Goal: Information Seeking & Learning: Compare options

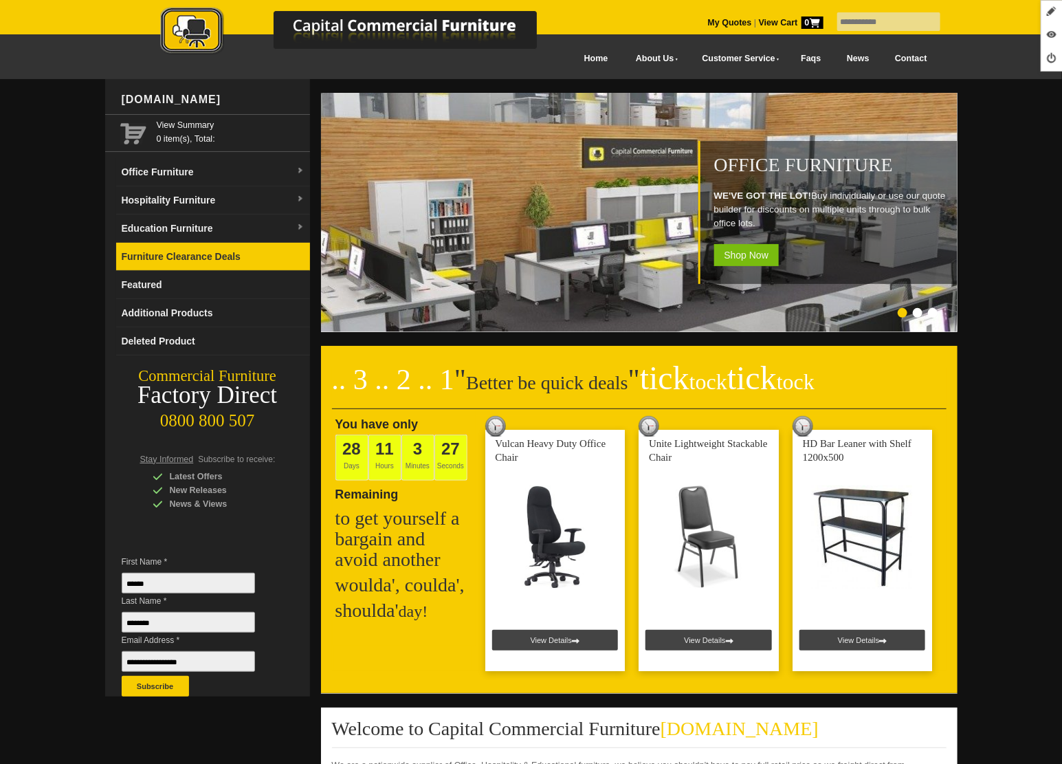
click at [199, 261] on link "Furniture Clearance Deals" at bounding box center [213, 257] width 194 height 28
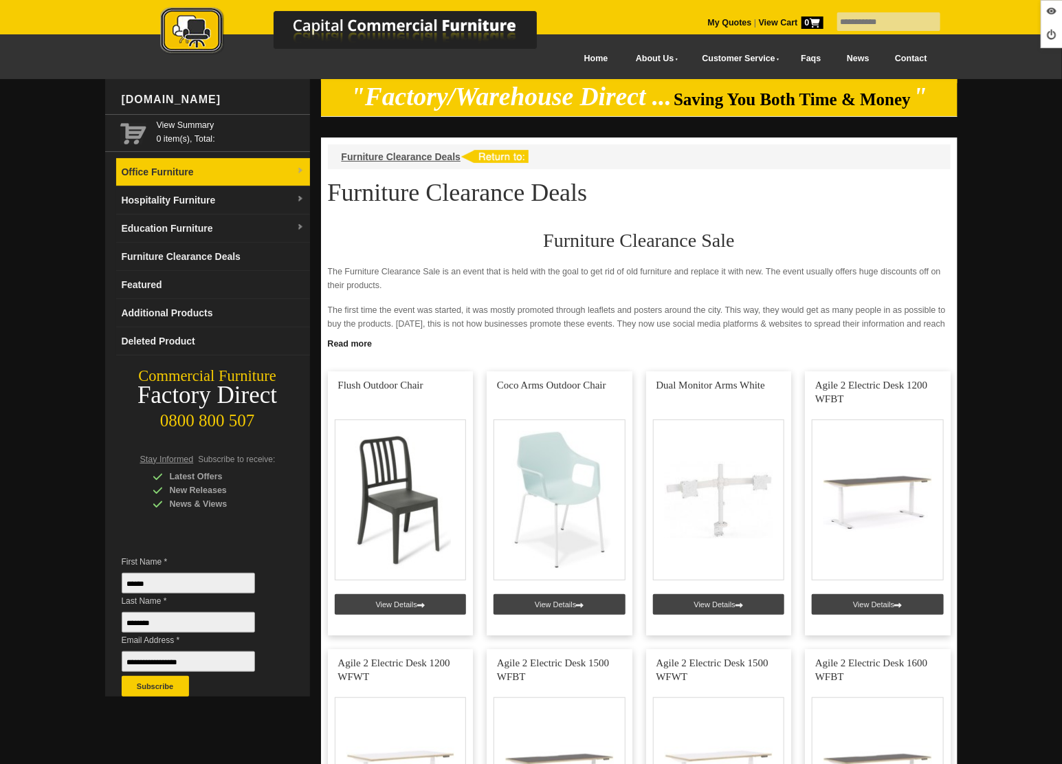
click at [179, 169] on link "Office Furniture" at bounding box center [213, 172] width 194 height 28
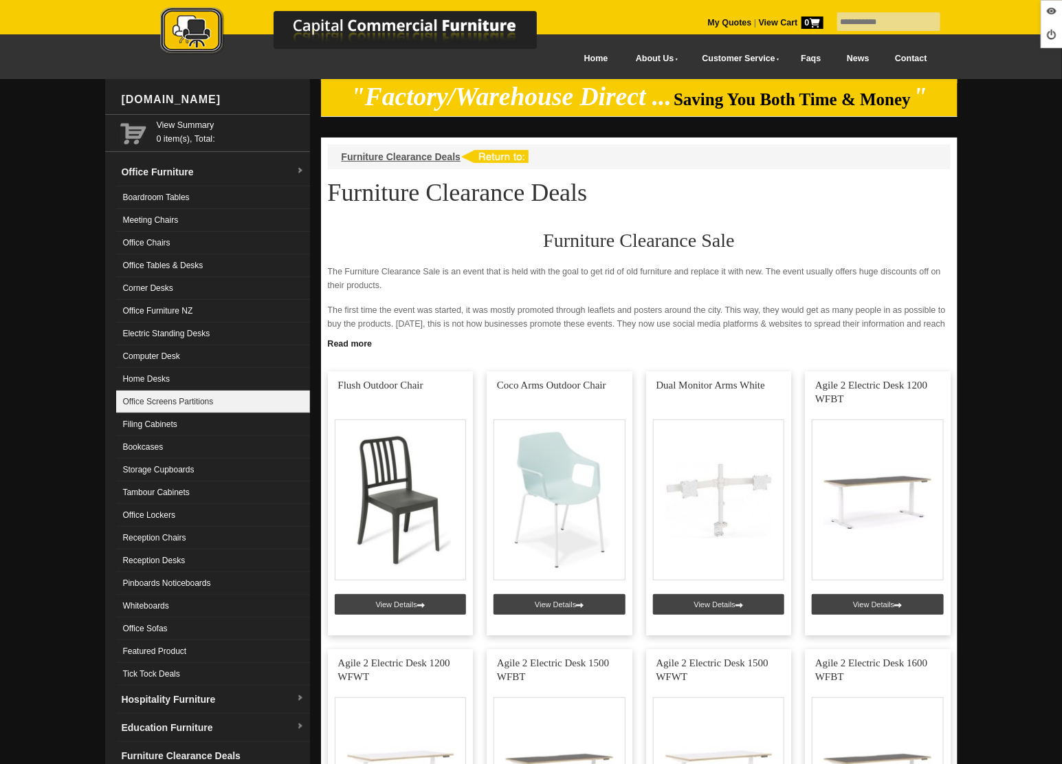
click at [182, 404] on link "Office Screens Partitions" at bounding box center [213, 402] width 194 height 23
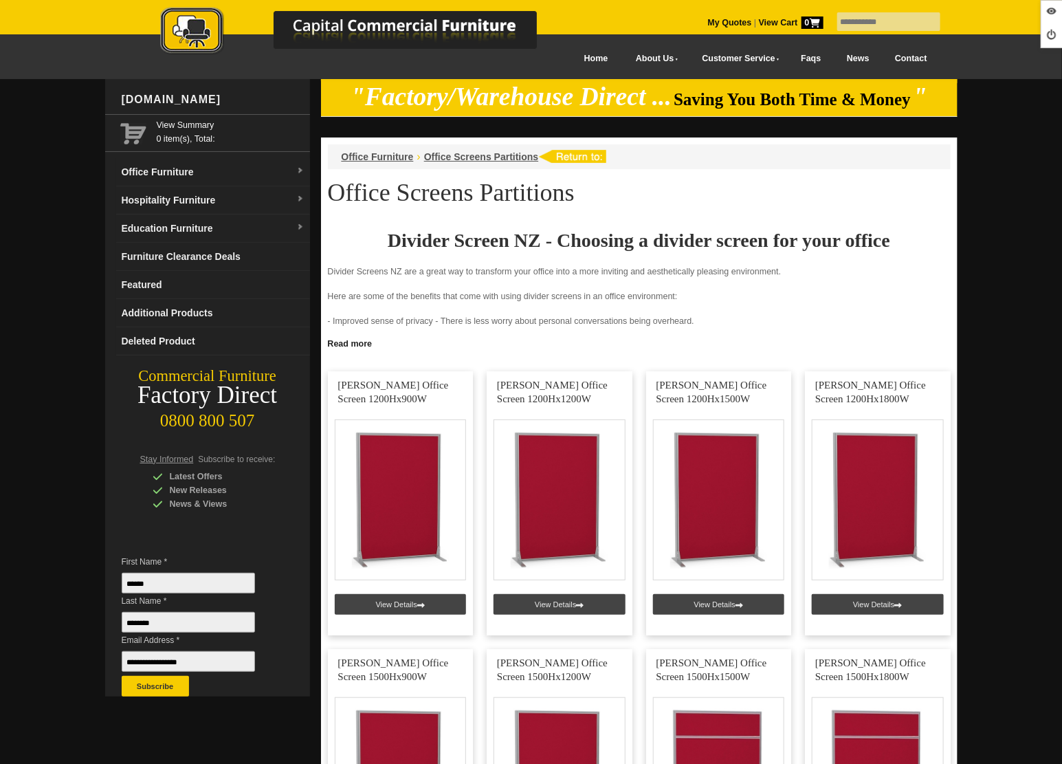
click at [194, 37] on img at bounding box center [362, 32] width 481 height 50
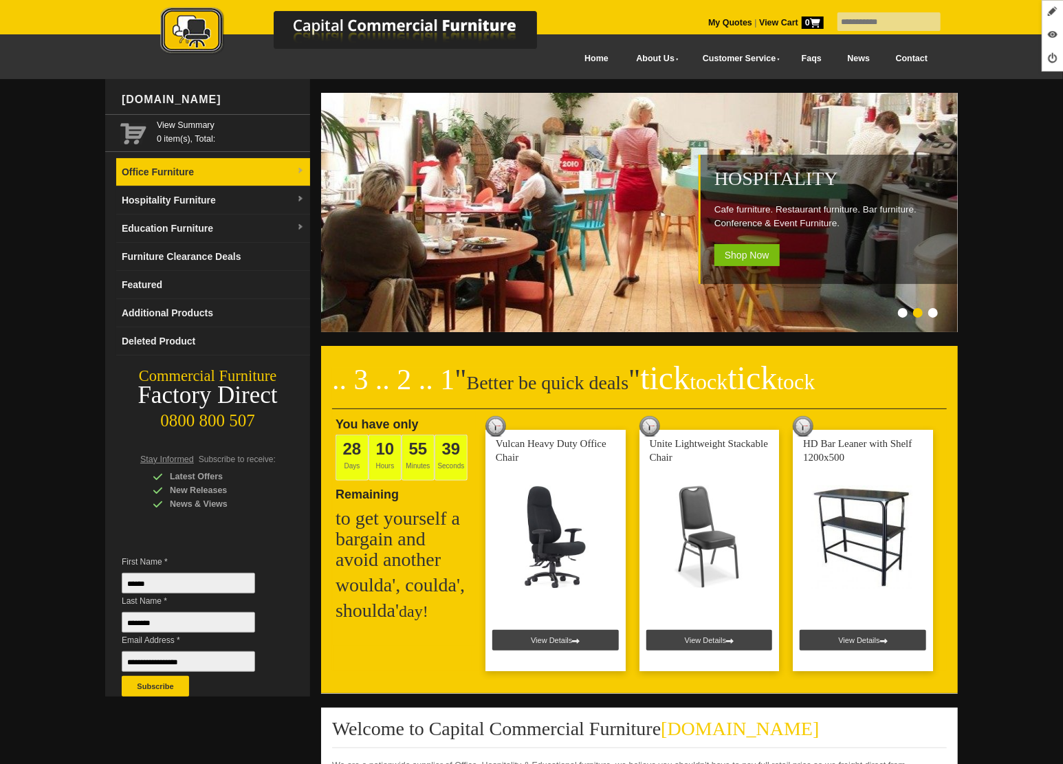
click at [182, 177] on link "Office Furniture" at bounding box center [213, 172] width 194 height 28
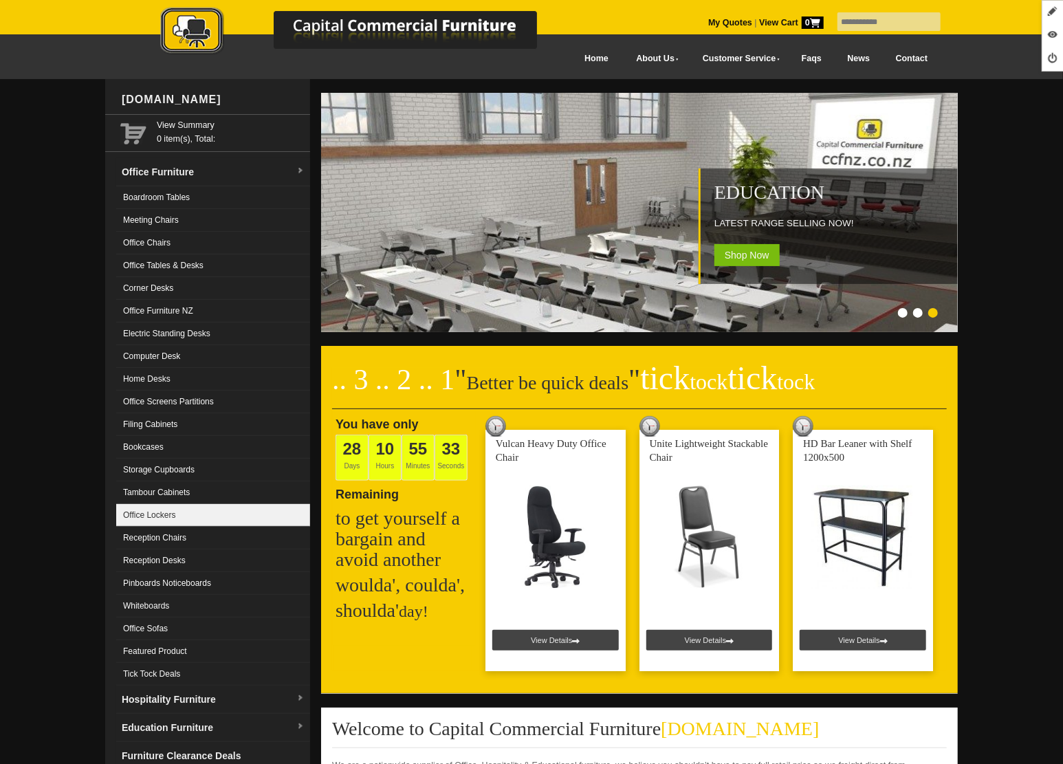
click at [177, 507] on link "Office Lockers" at bounding box center [213, 515] width 194 height 23
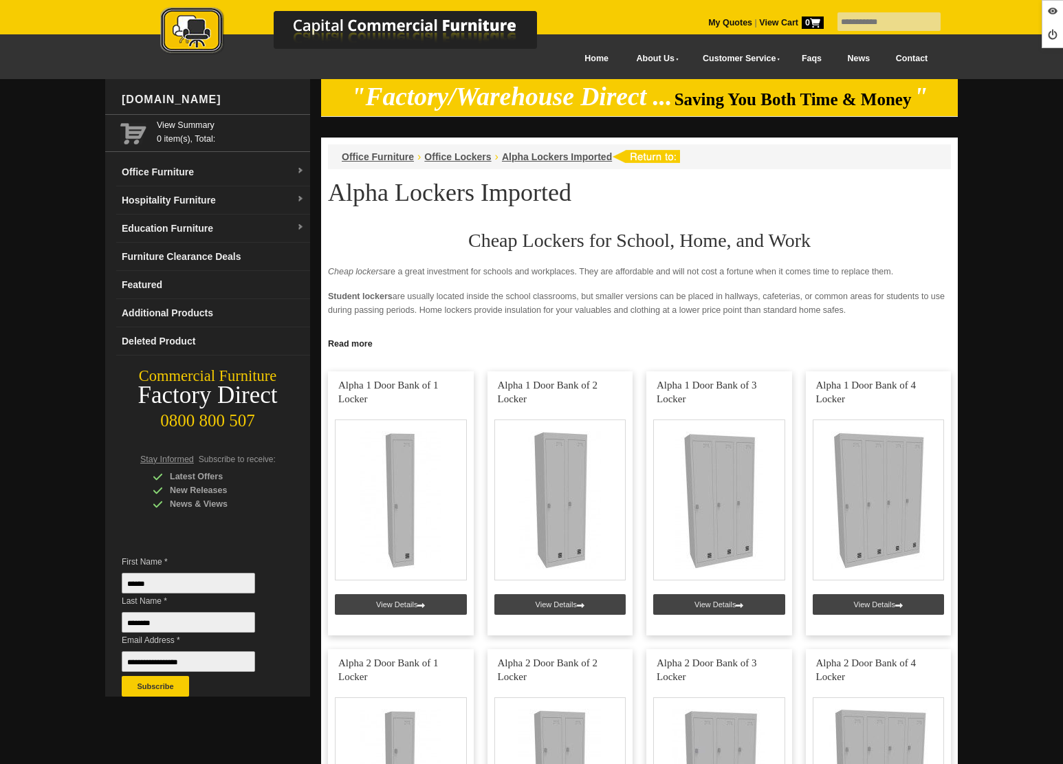
scroll to position [787, 0]
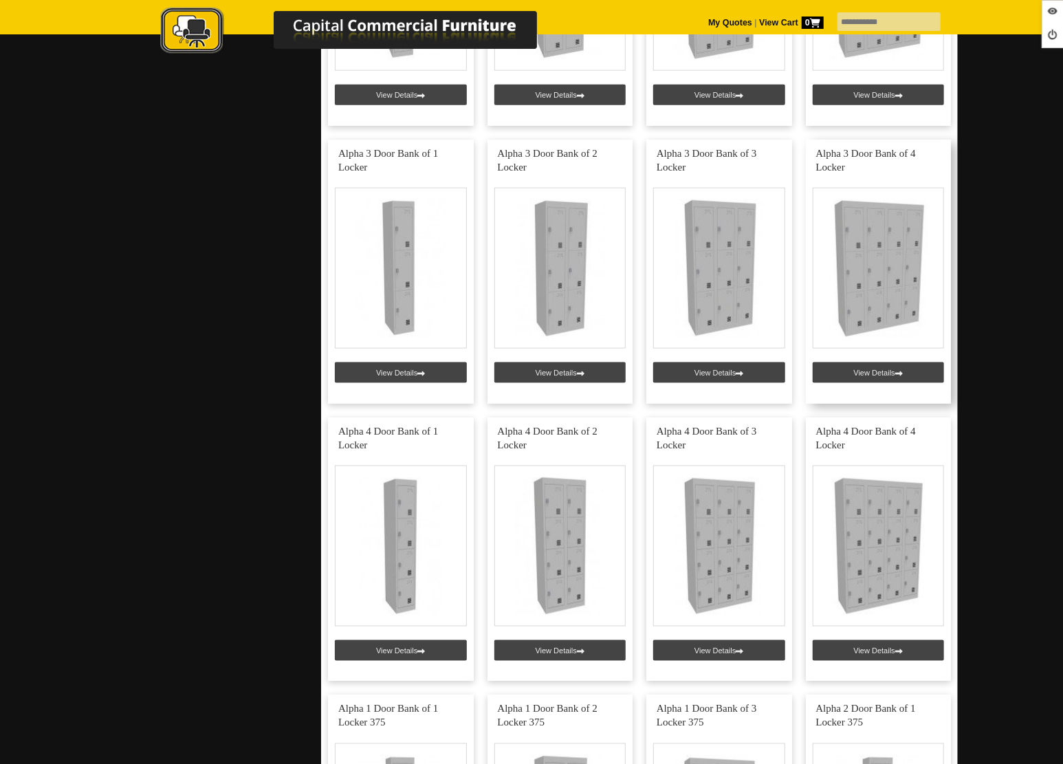
click at [865, 371] on link at bounding box center [879, 272] width 146 height 264
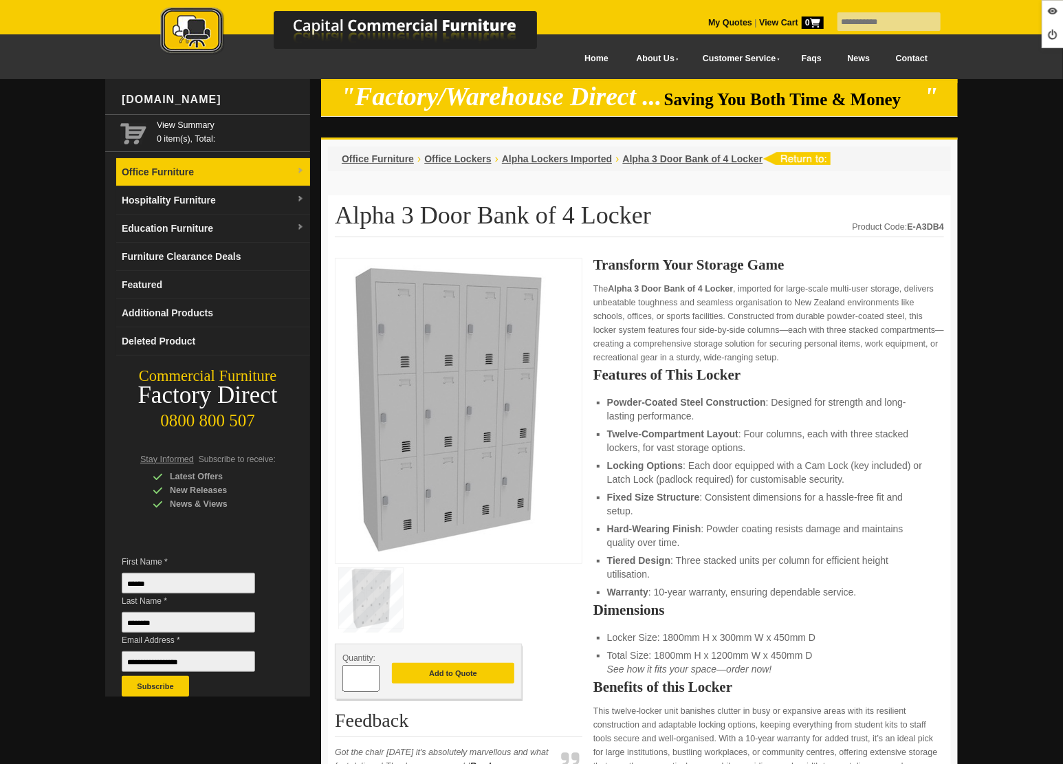
click at [193, 178] on link "Office Furniture" at bounding box center [213, 172] width 194 height 28
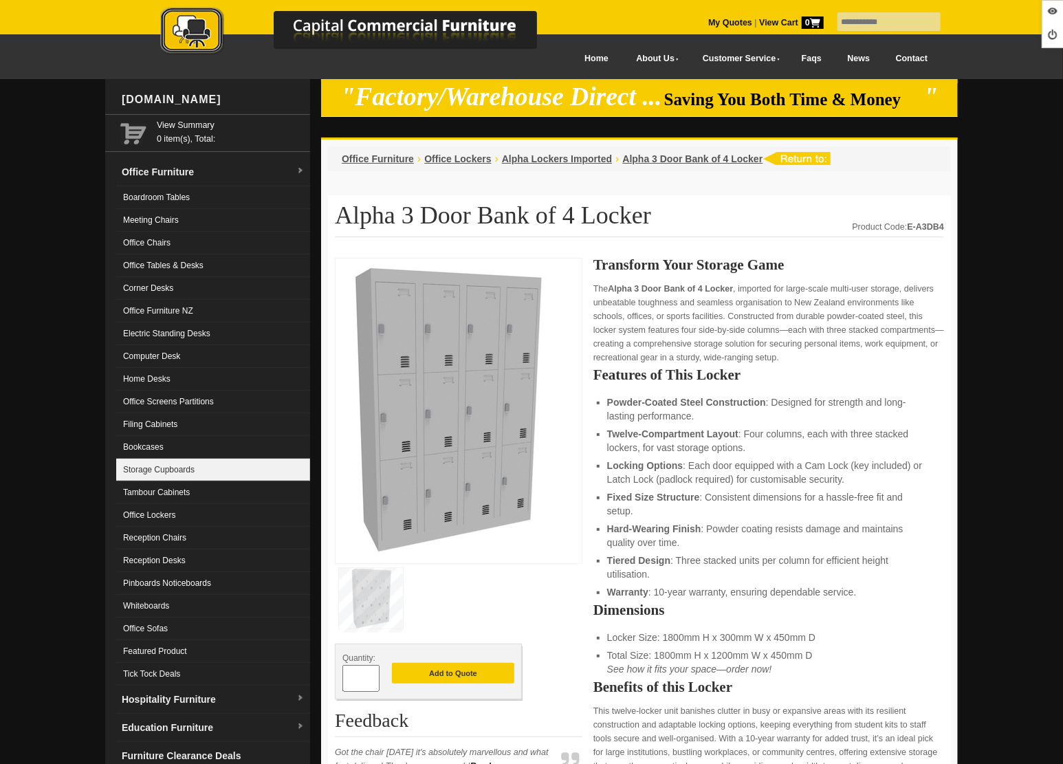
click at [193, 459] on link "Storage Cupboards" at bounding box center [213, 470] width 194 height 23
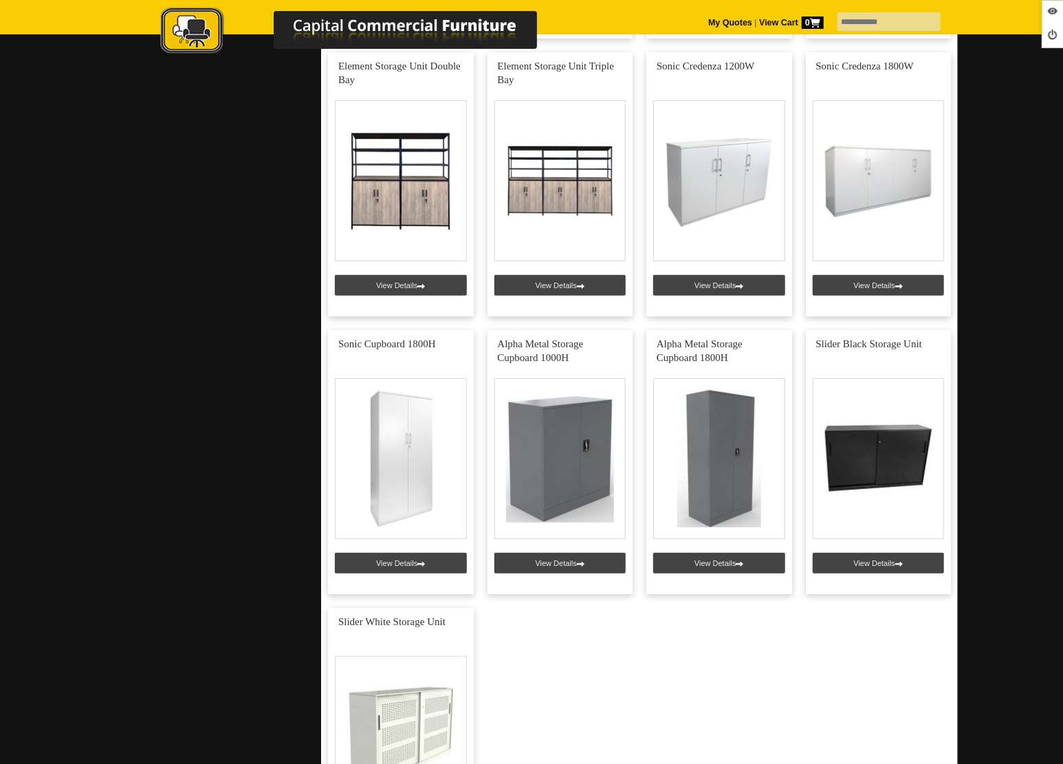
scroll to position [3341, 0]
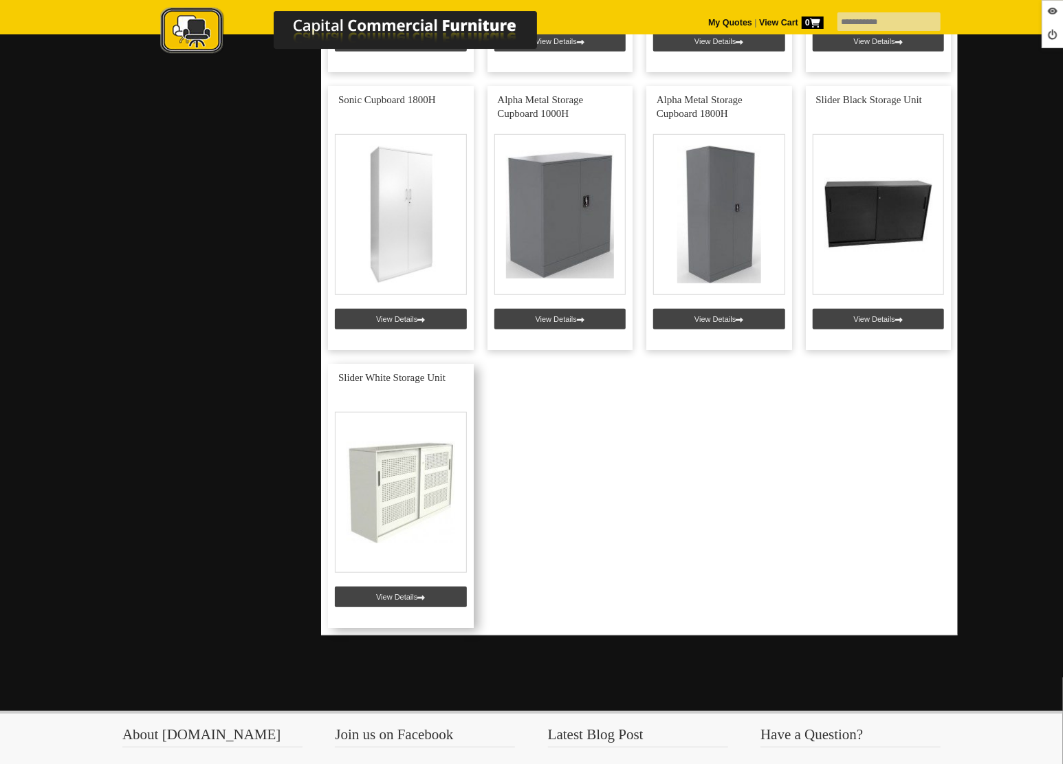
click at [406, 589] on link at bounding box center [401, 496] width 146 height 264
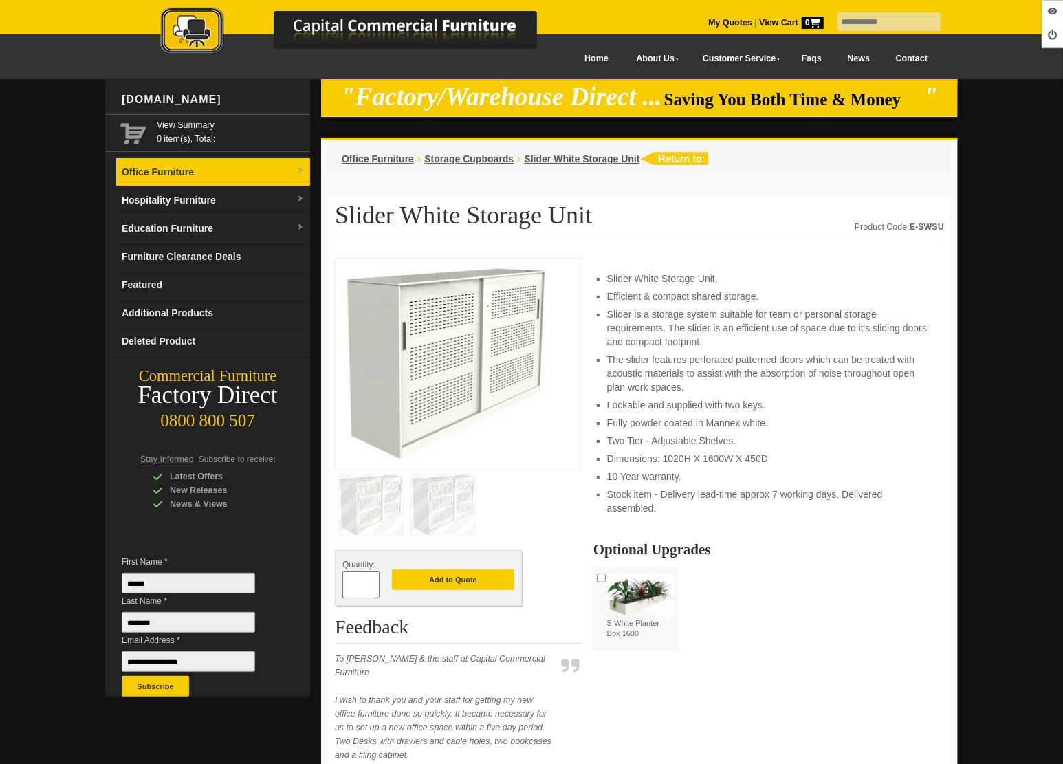
click at [145, 173] on link "Office Furniture" at bounding box center [213, 172] width 194 height 28
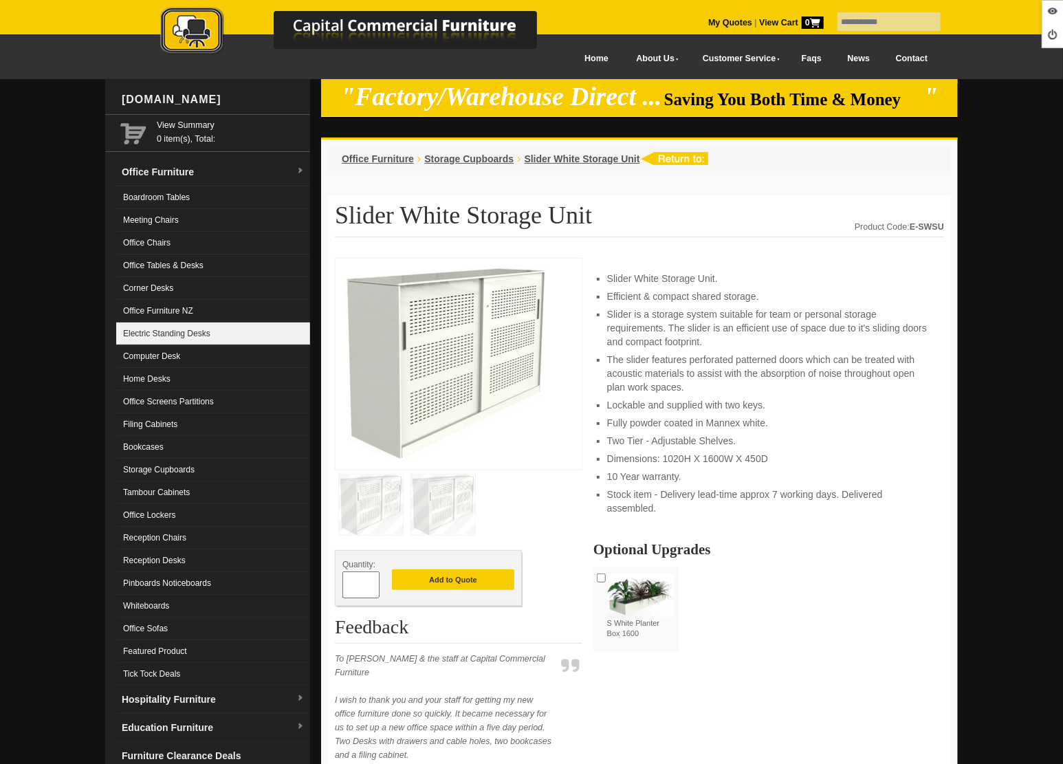
click at [174, 339] on link "Electric Standing Desks" at bounding box center [213, 333] width 194 height 23
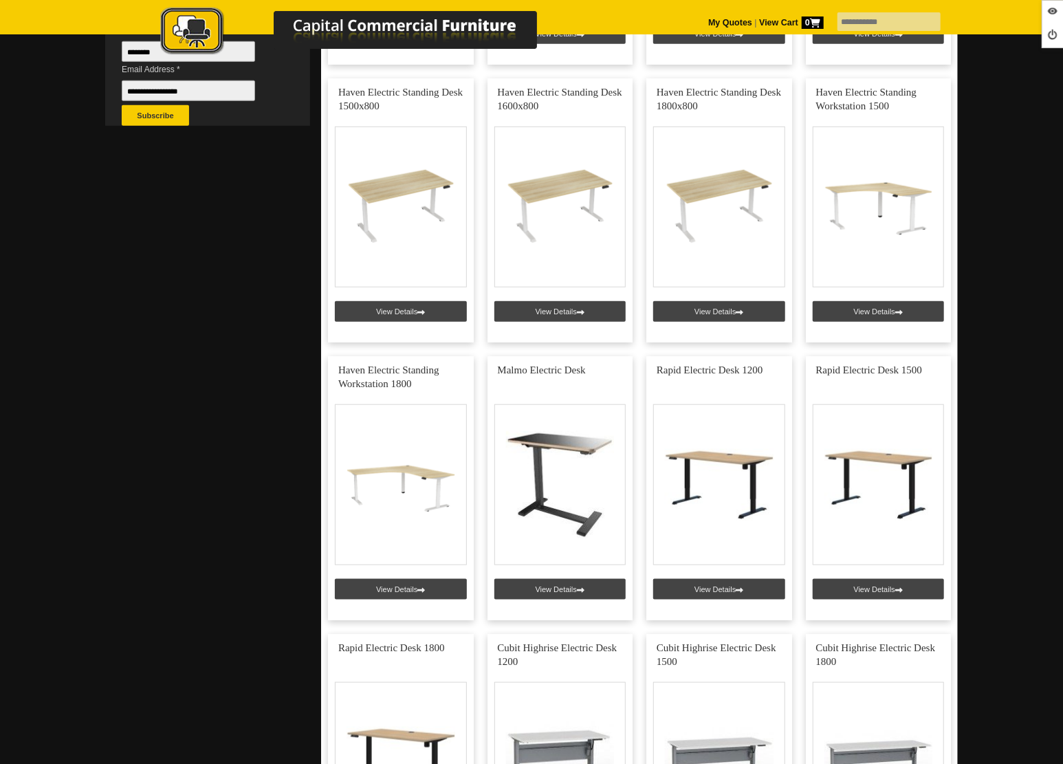
scroll to position [493, 0]
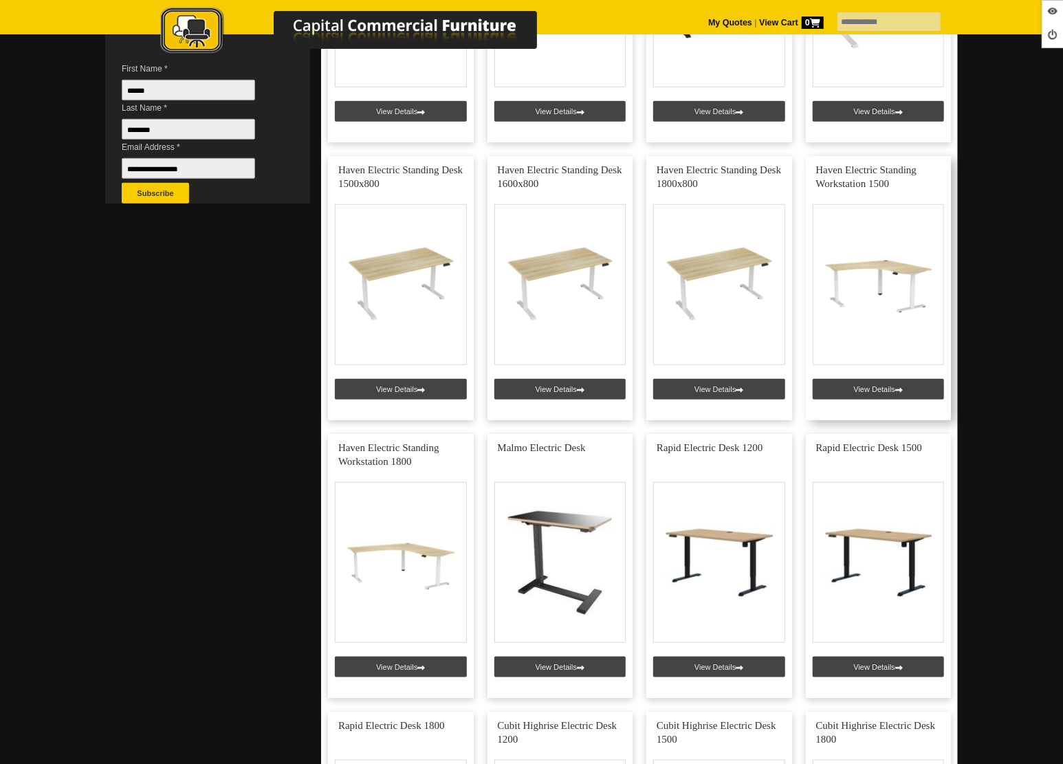
click at [849, 391] on link at bounding box center [879, 288] width 146 height 264
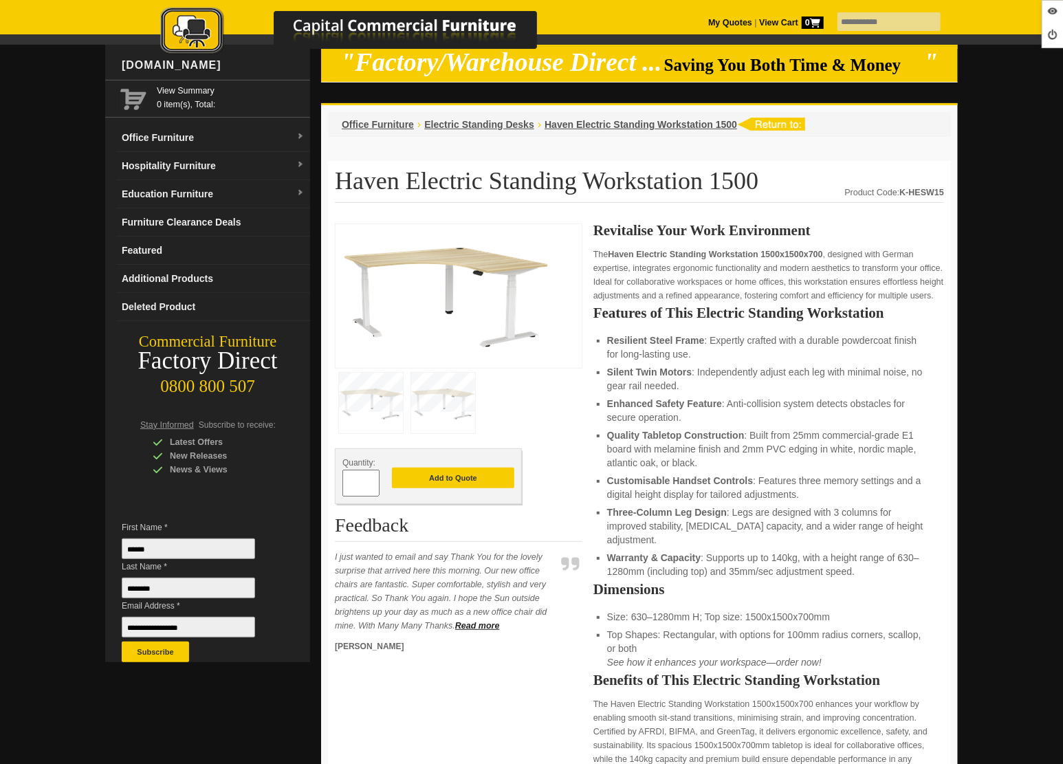
scroll to position [31, 0]
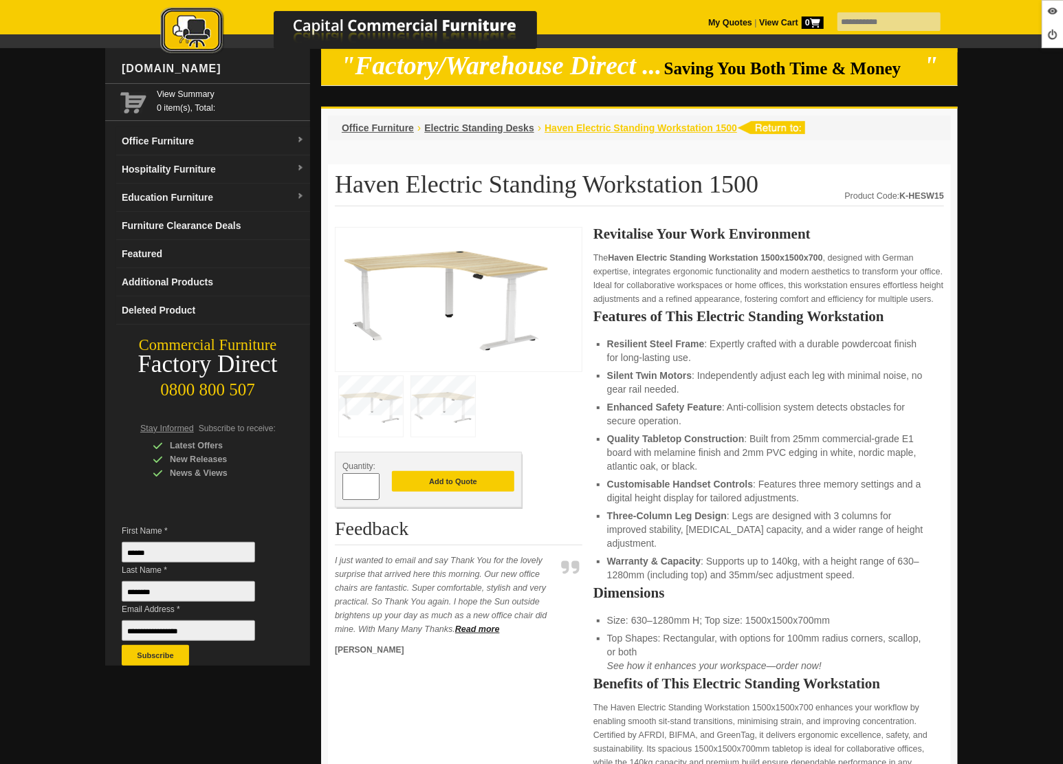
click at [628, 130] on span "Haven Electric Standing Workstation 1500" at bounding box center [641, 127] width 193 height 11
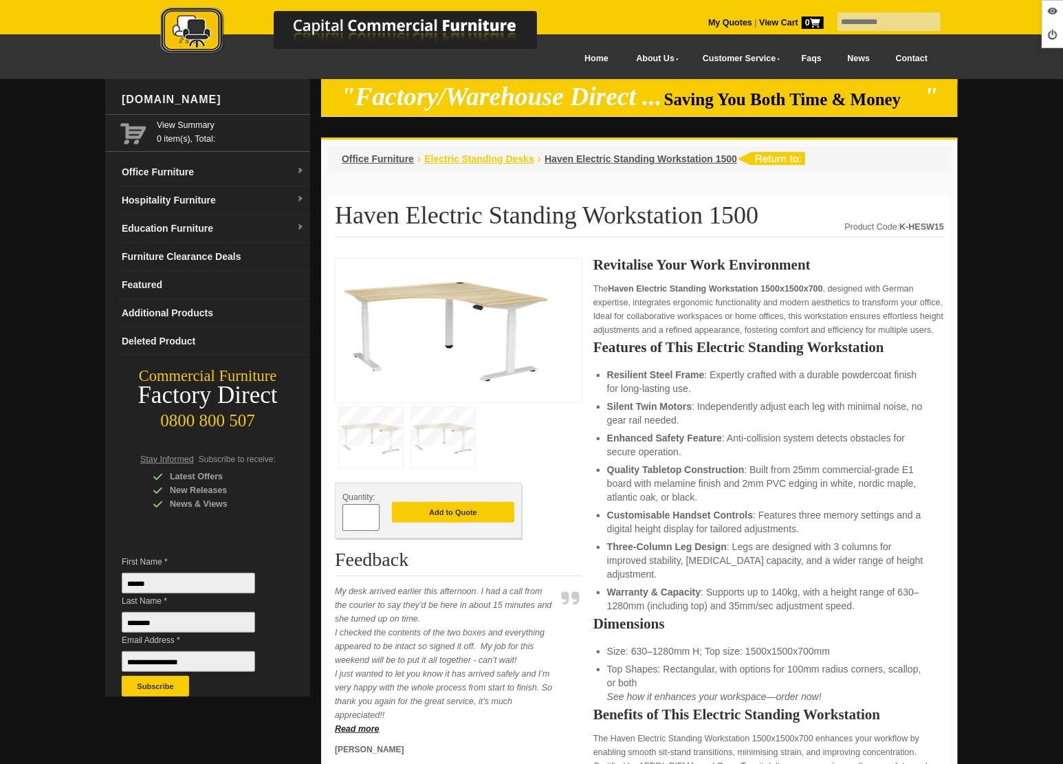
click at [490, 163] on span "Electric Standing Desks" at bounding box center [479, 158] width 110 height 11
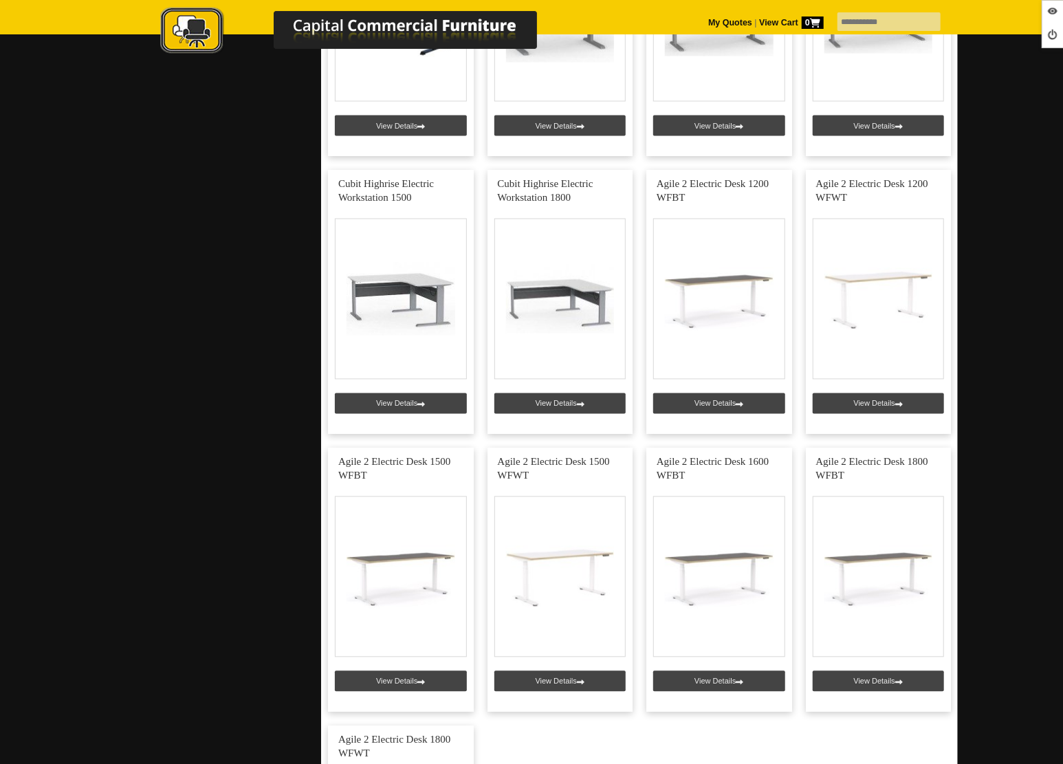
scroll to position [1081, 0]
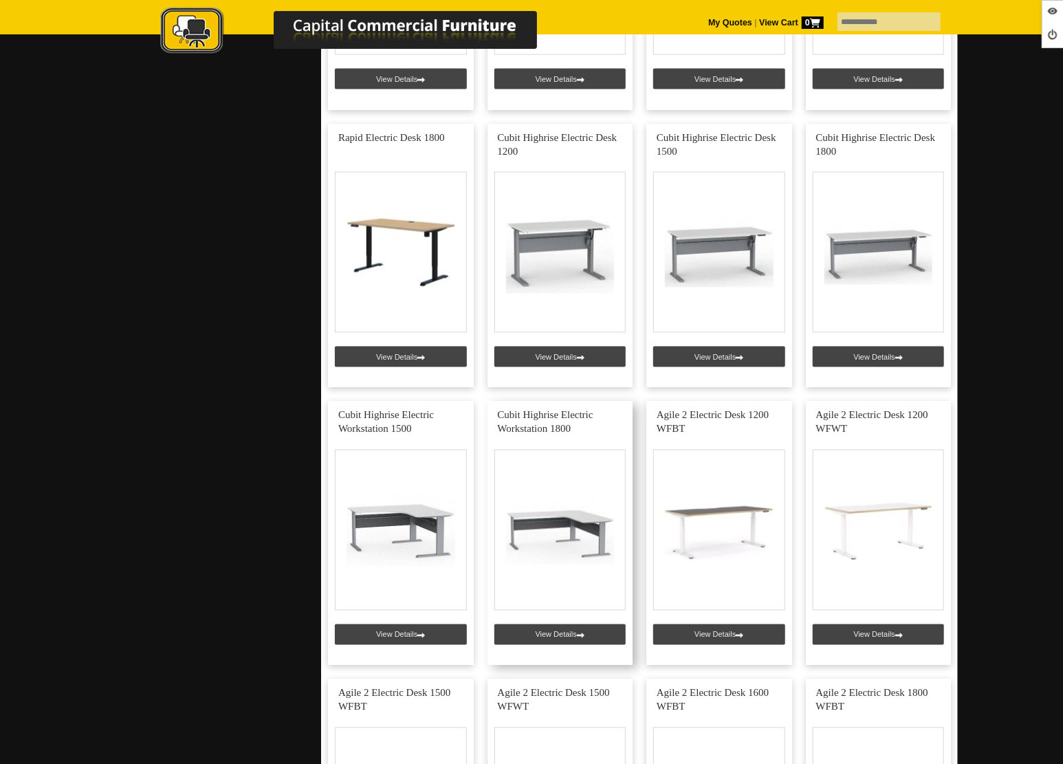
click at [554, 627] on link at bounding box center [561, 534] width 146 height 264
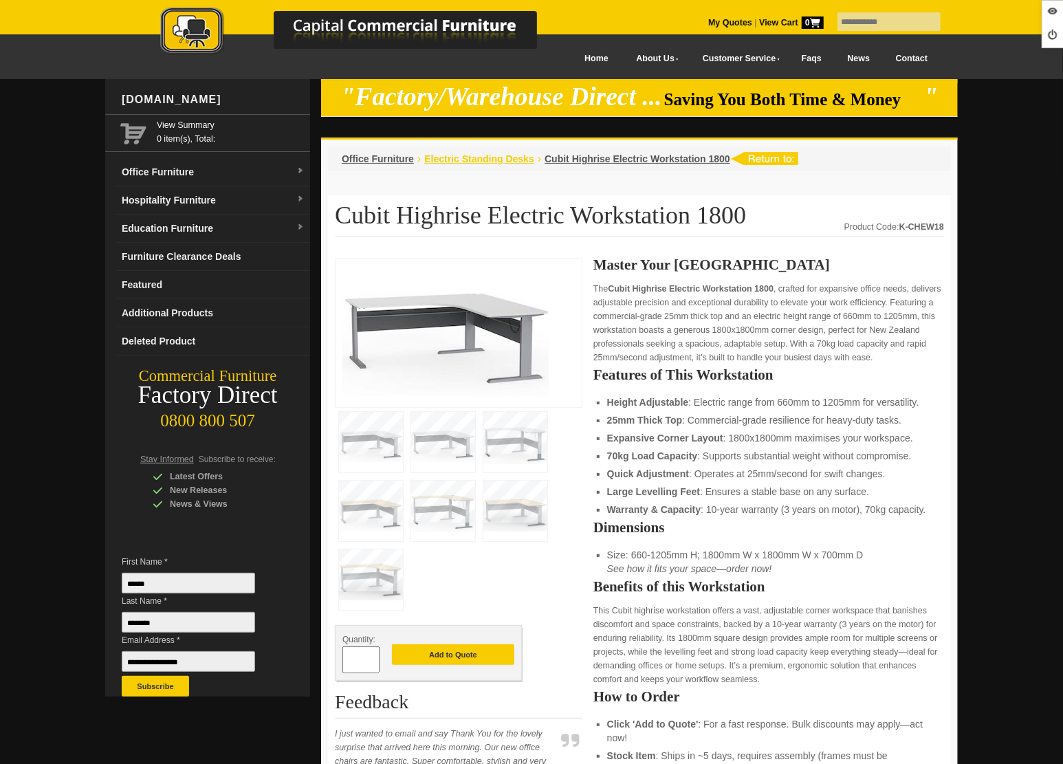
click at [442, 159] on span "Electric Standing Desks" at bounding box center [479, 158] width 110 height 11
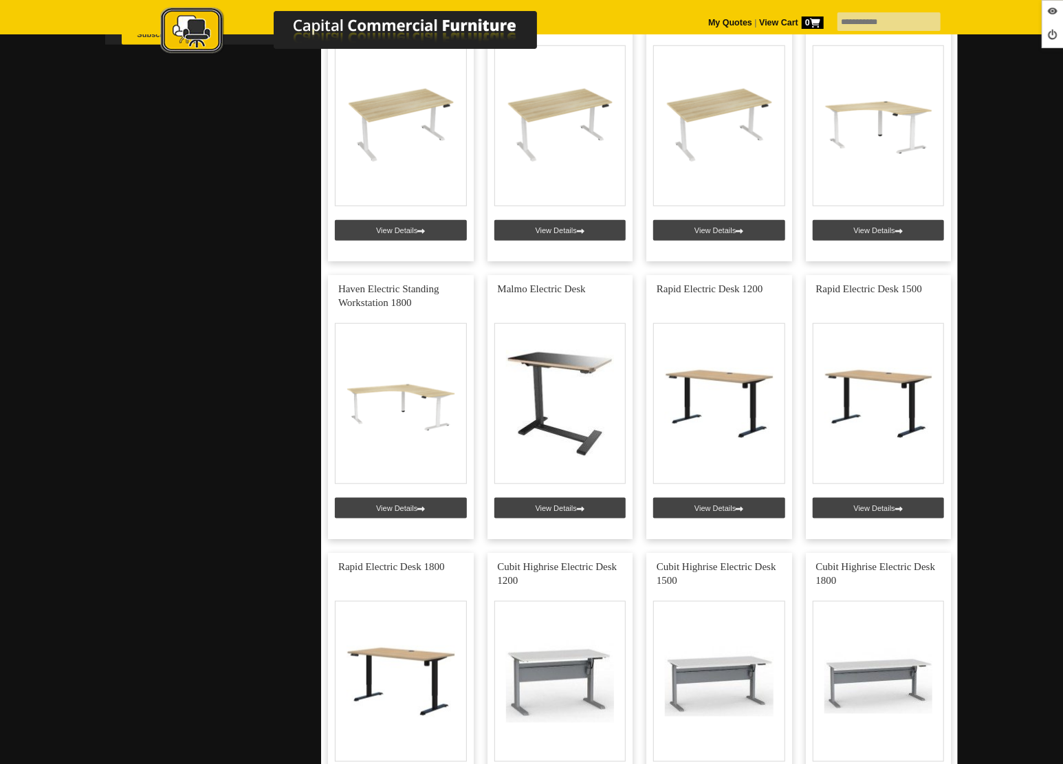
scroll to position [444, 0]
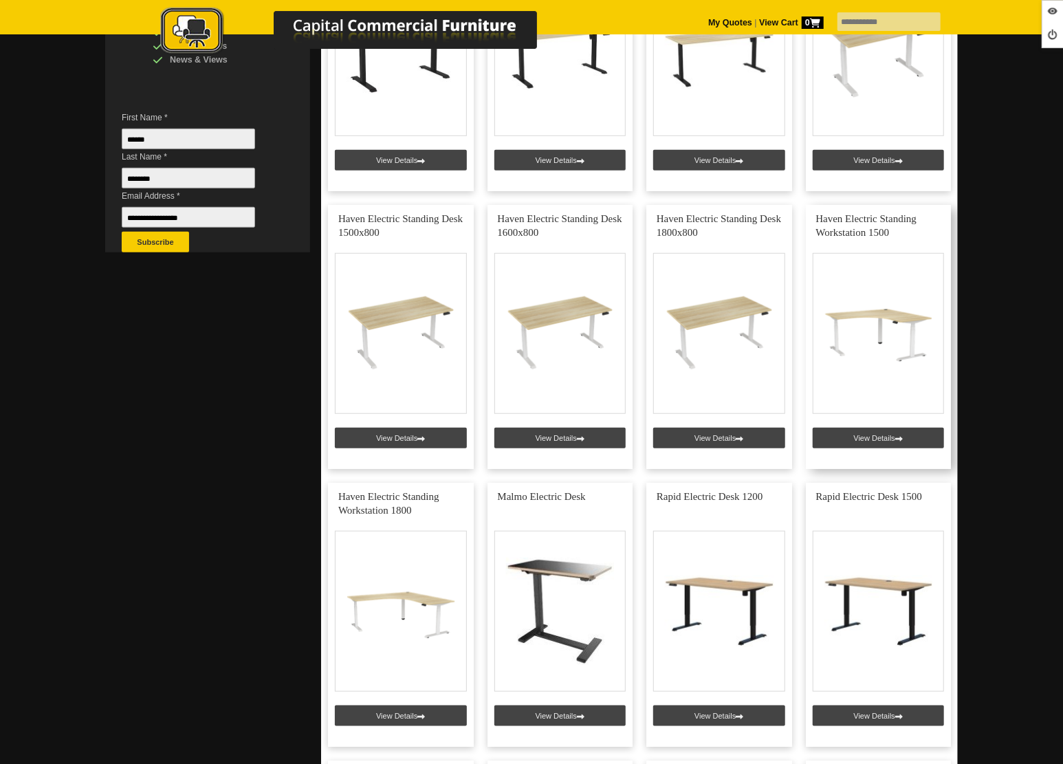
click at [861, 448] on link at bounding box center [879, 337] width 146 height 264
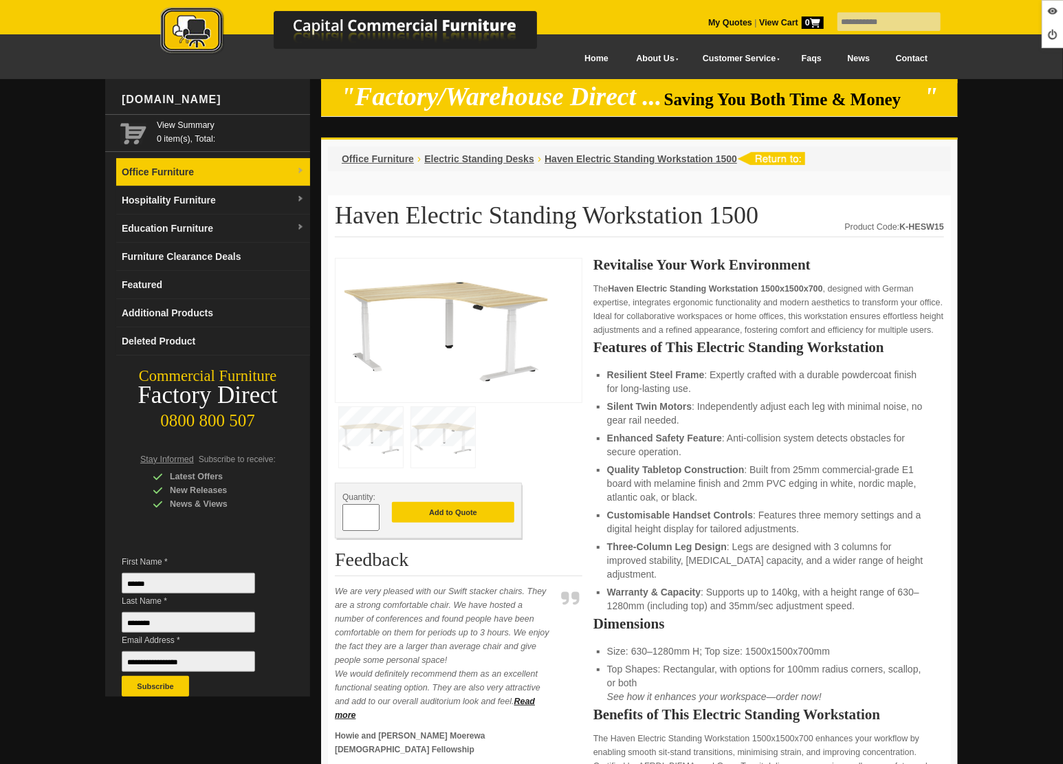
click at [196, 175] on link "Office Furniture" at bounding box center [213, 172] width 194 height 28
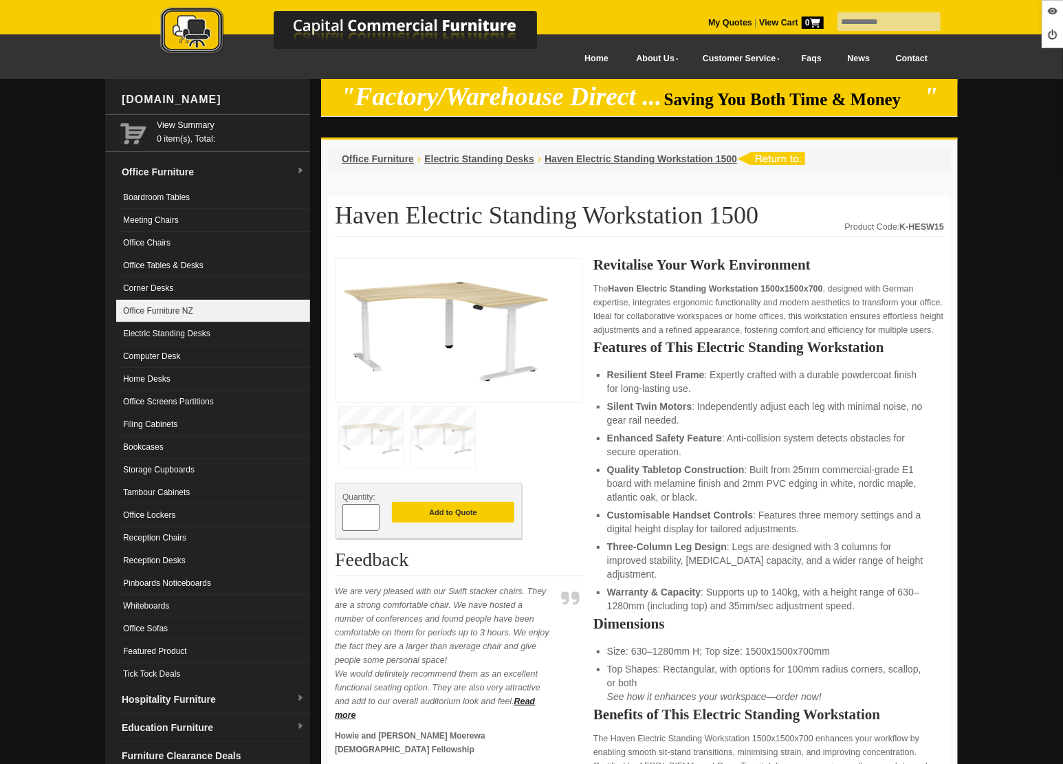
click at [215, 311] on link "Office Furniture NZ" at bounding box center [213, 311] width 194 height 23
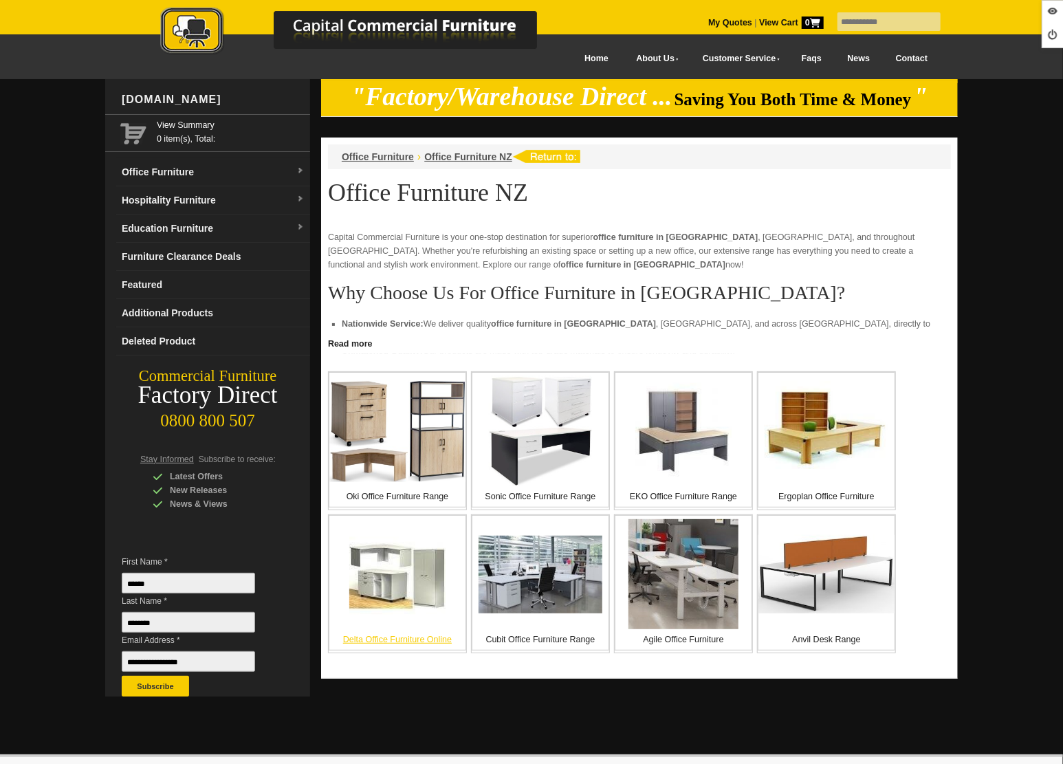
click at [413, 578] on img at bounding box center [397, 574] width 96 height 96
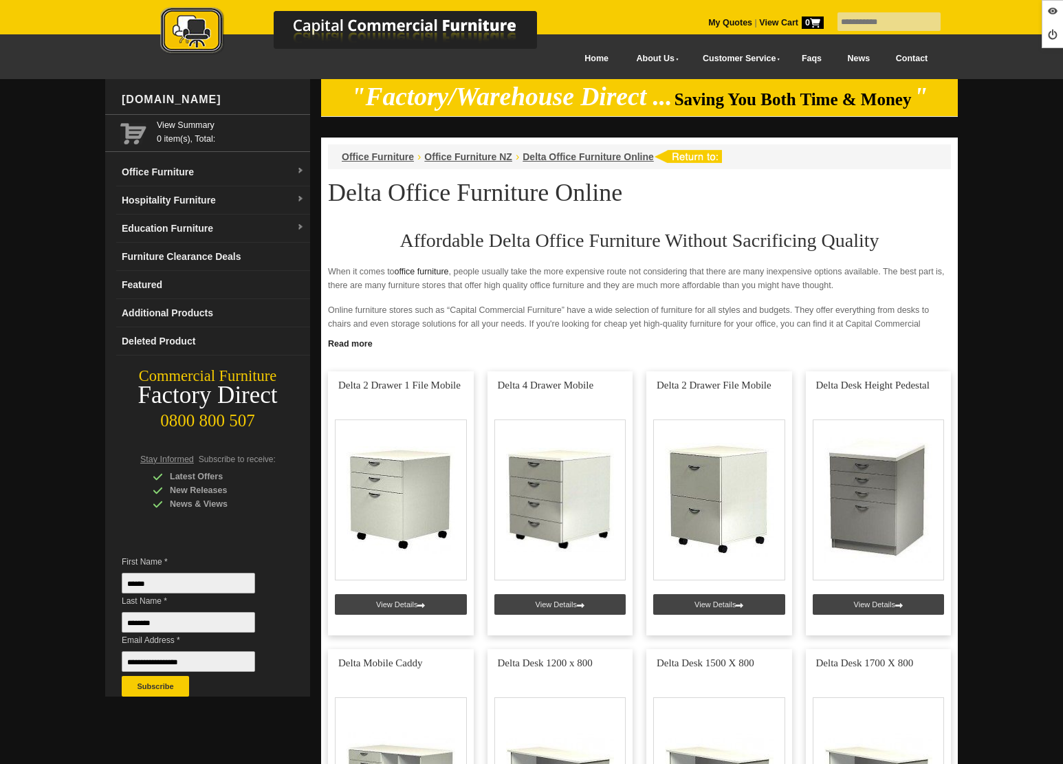
scroll to position [603, 0]
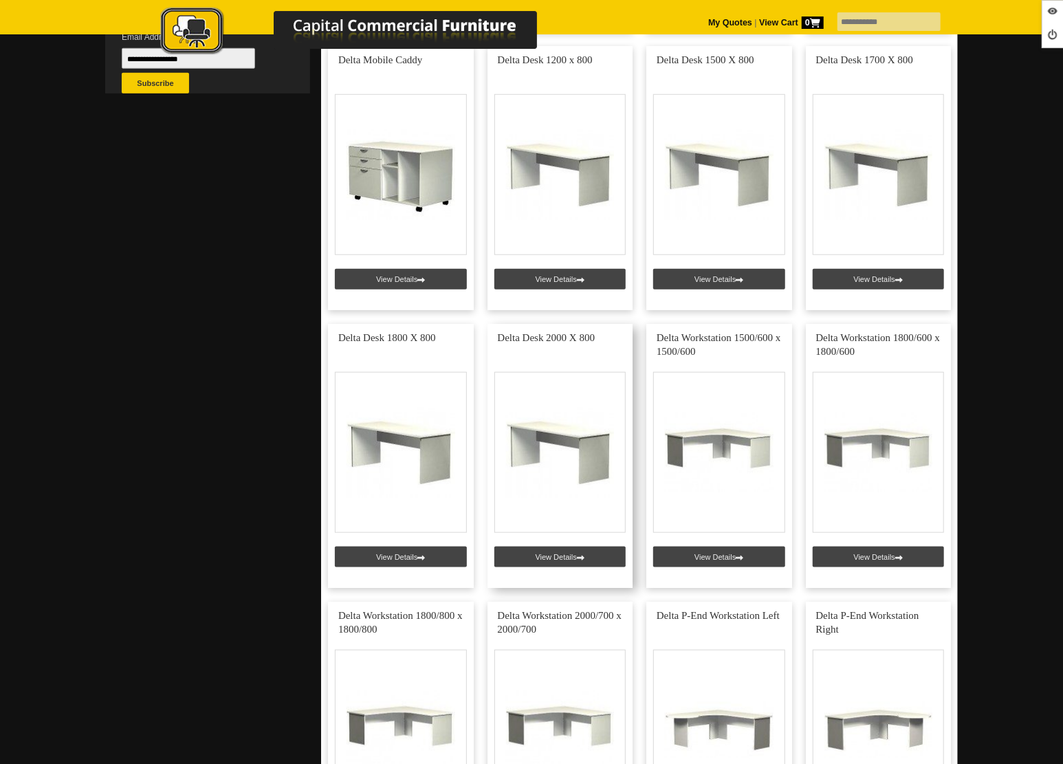
click at [532, 549] on link at bounding box center [561, 456] width 146 height 264
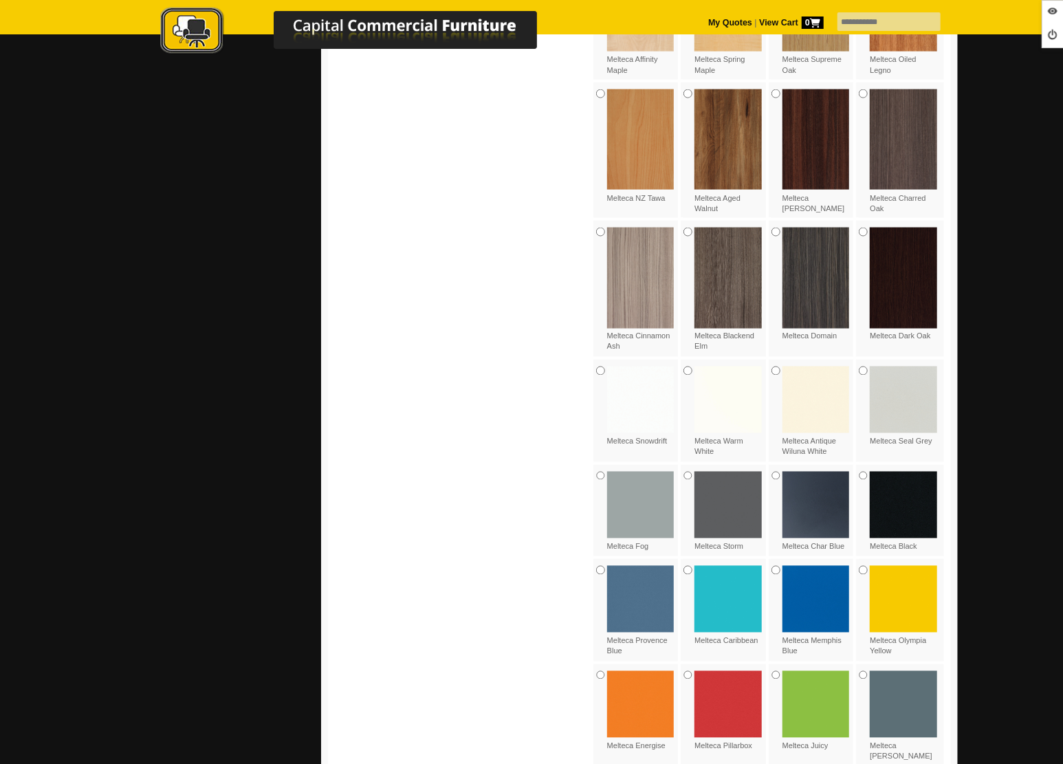
scroll to position [1152, 0]
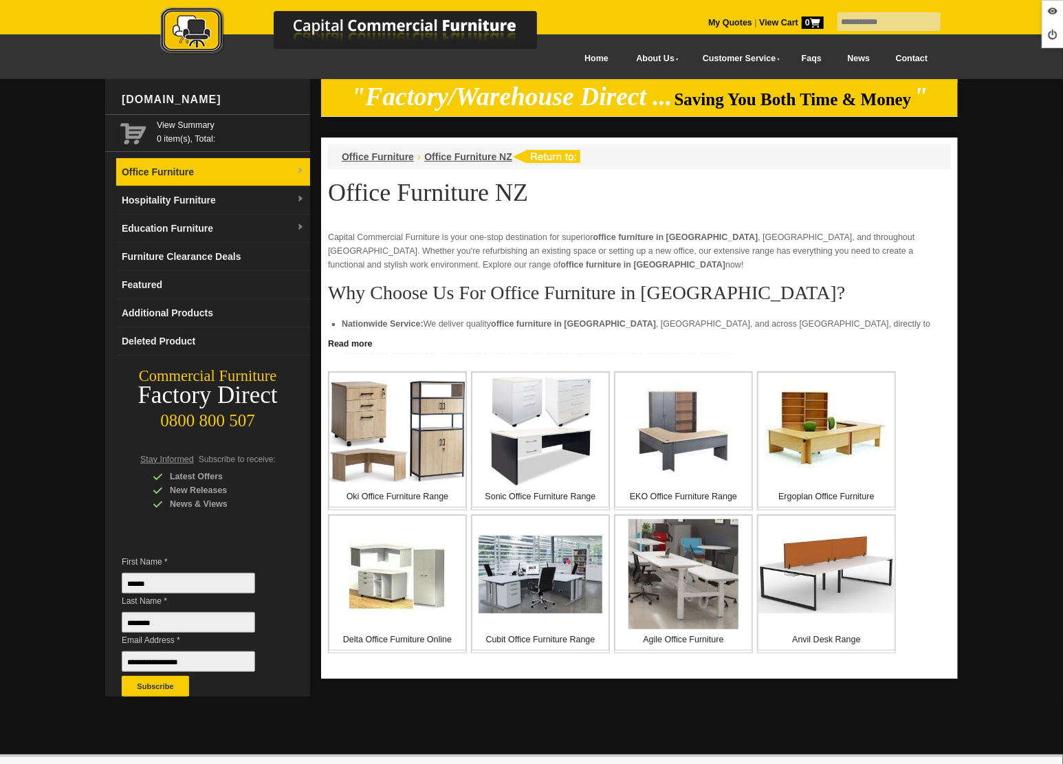
click at [190, 172] on link "Office Furniture" at bounding box center [213, 172] width 194 height 28
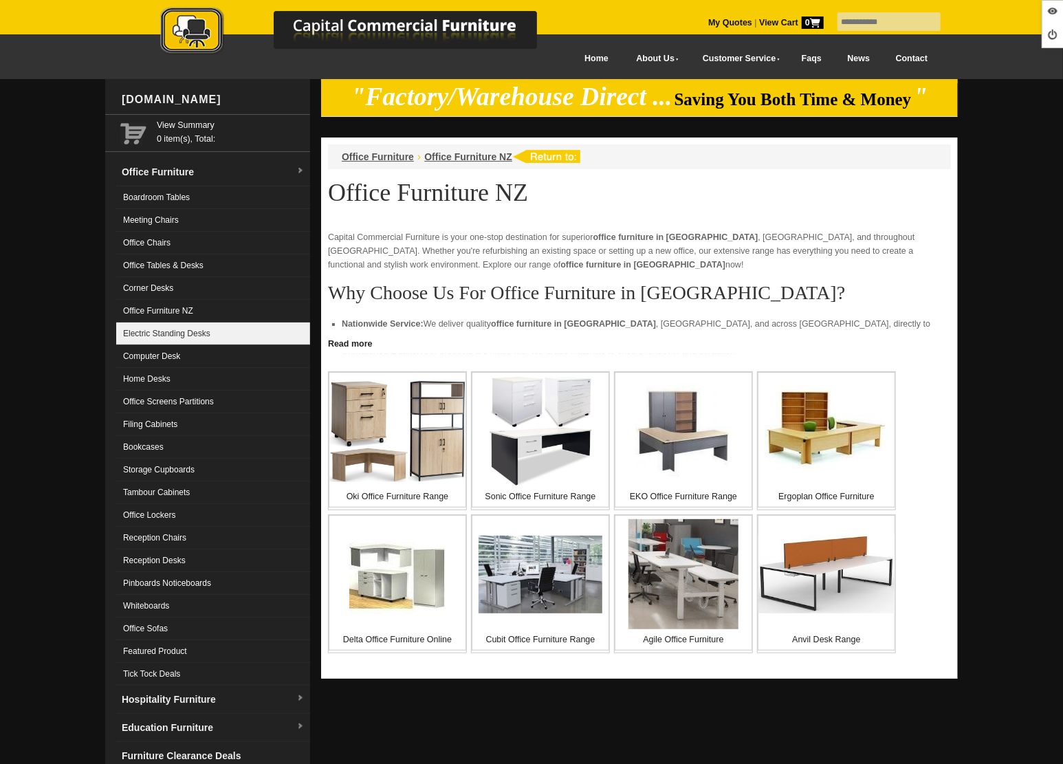
click at [156, 327] on link "Electric Standing Desks" at bounding box center [213, 333] width 194 height 23
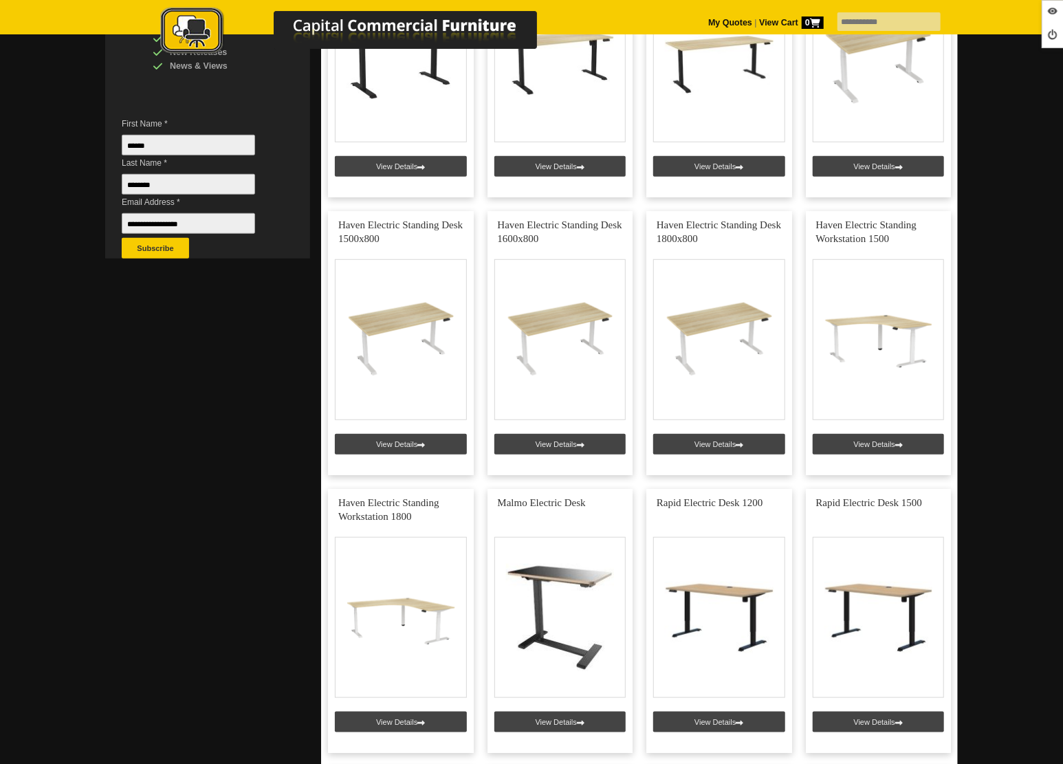
scroll to position [461, 0]
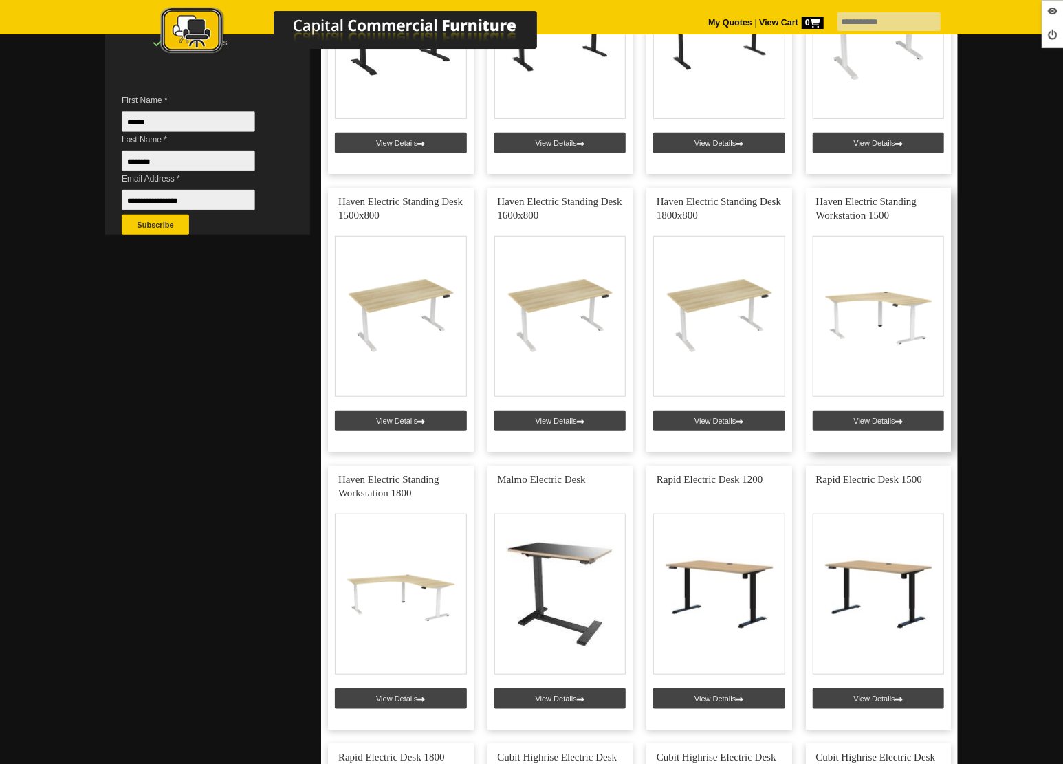
click at [846, 421] on link at bounding box center [879, 320] width 146 height 264
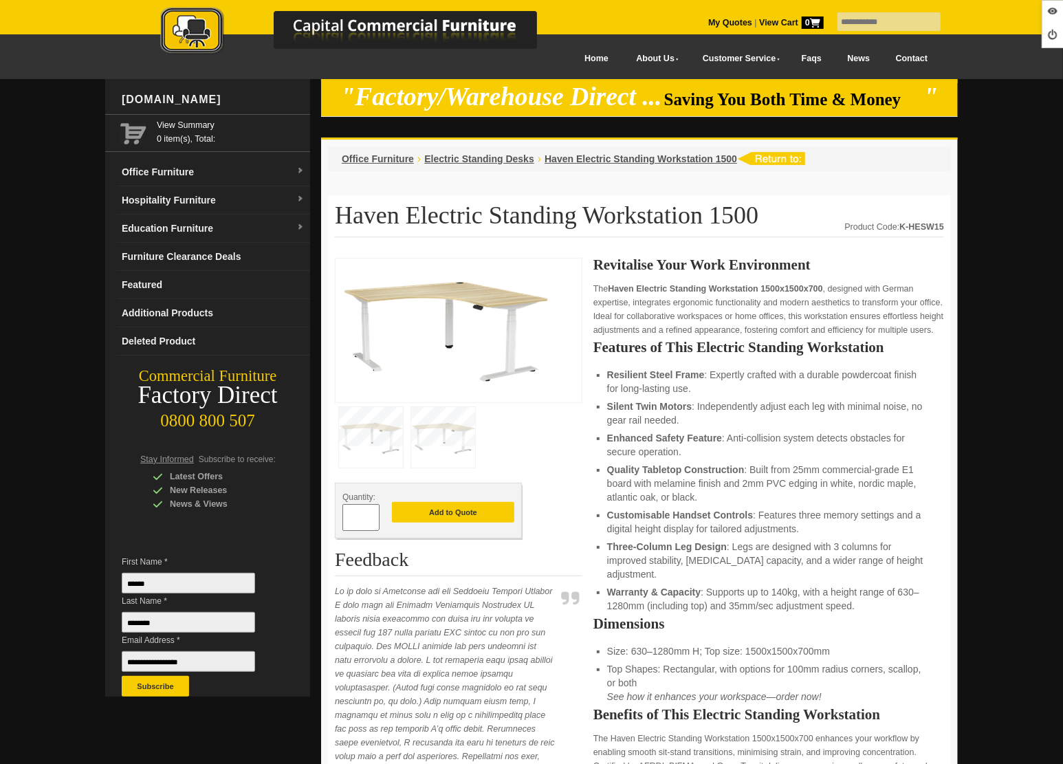
click at [171, 198] on link "Hospitality Furniture" at bounding box center [213, 200] width 194 height 28
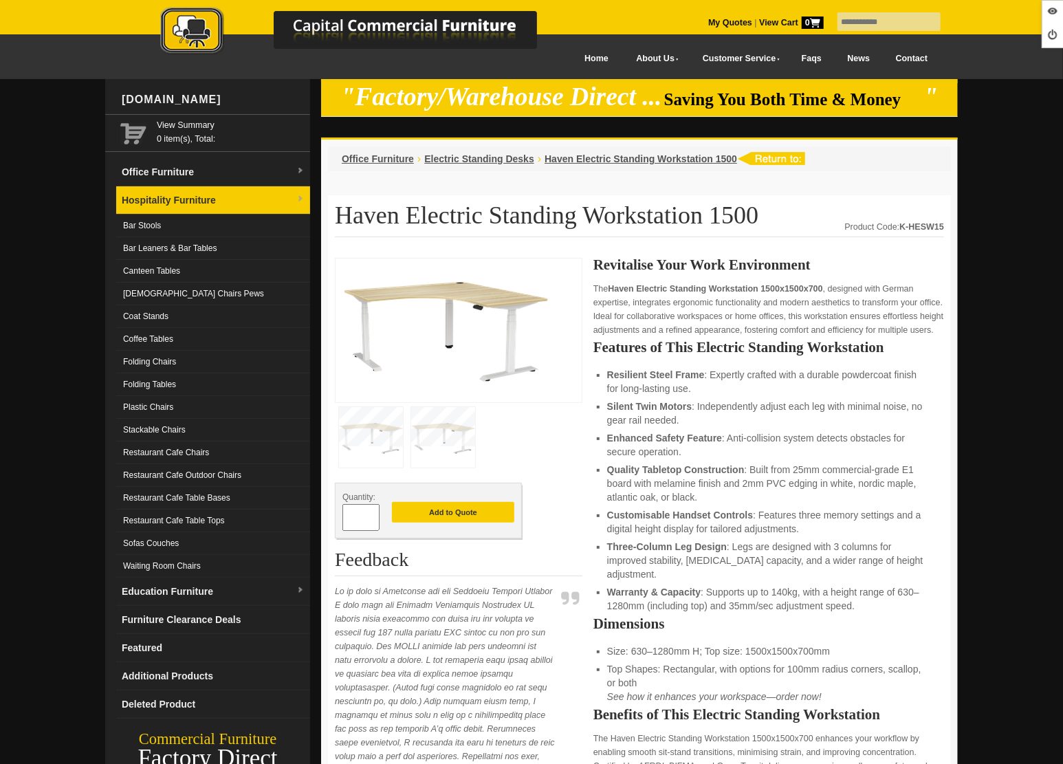
click at [171, 198] on link "Hospitality Furniture" at bounding box center [213, 200] width 194 height 28
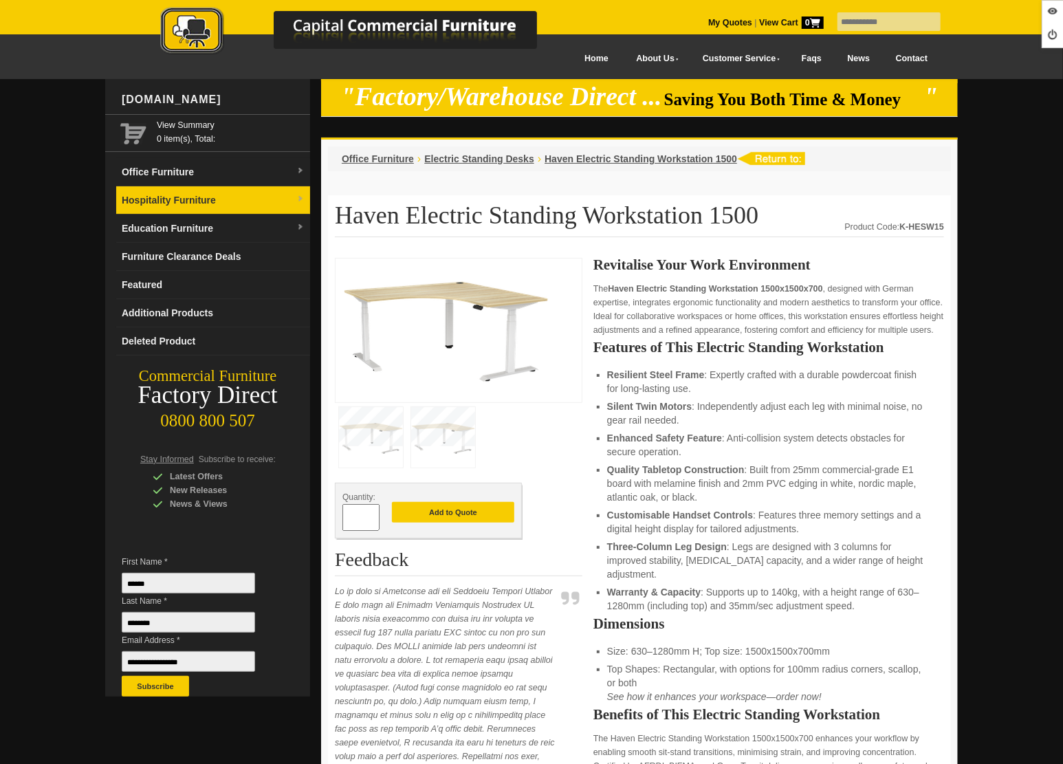
click at [177, 200] on link "Hospitality Furniture" at bounding box center [213, 200] width 194 height 28
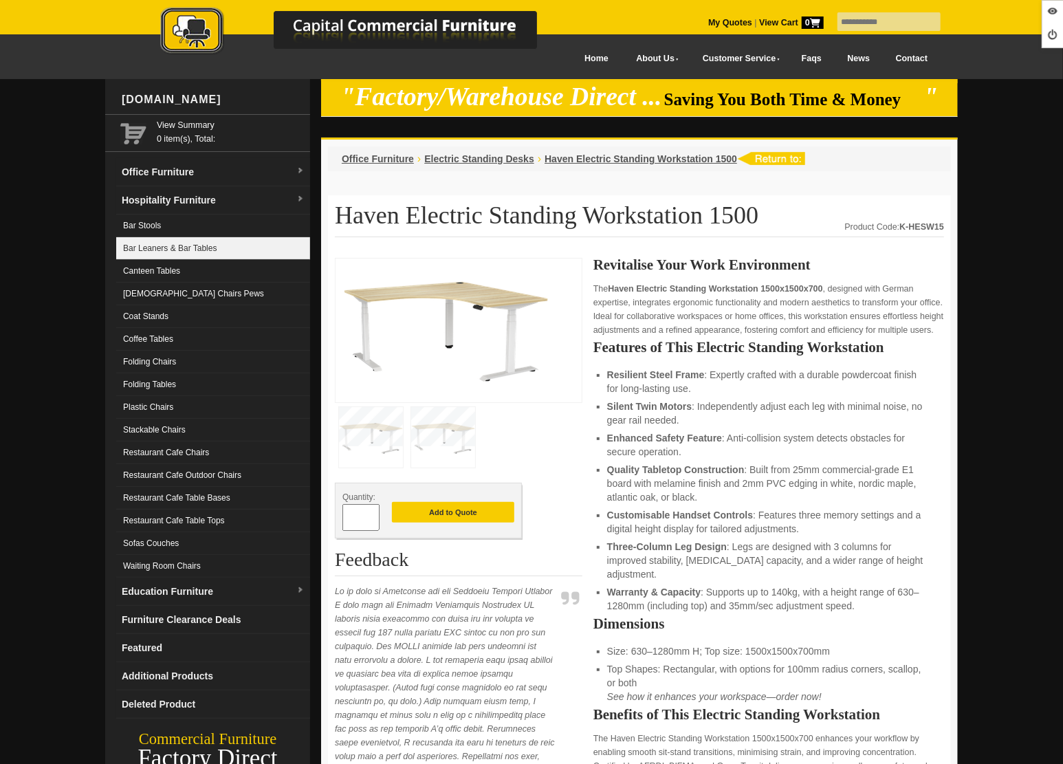
click at [181, 248] on link "Bar Leaners & Bar Tables" at bounding box center [213, 248] width 194 height 23
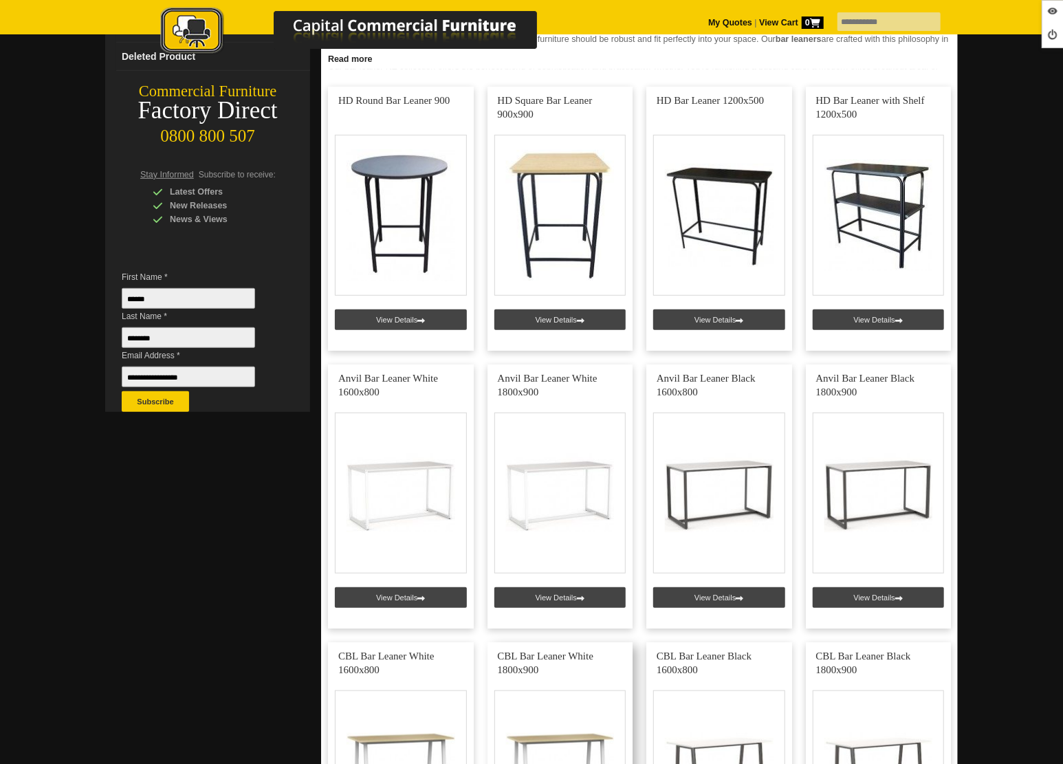
scroll to position [91, 0]
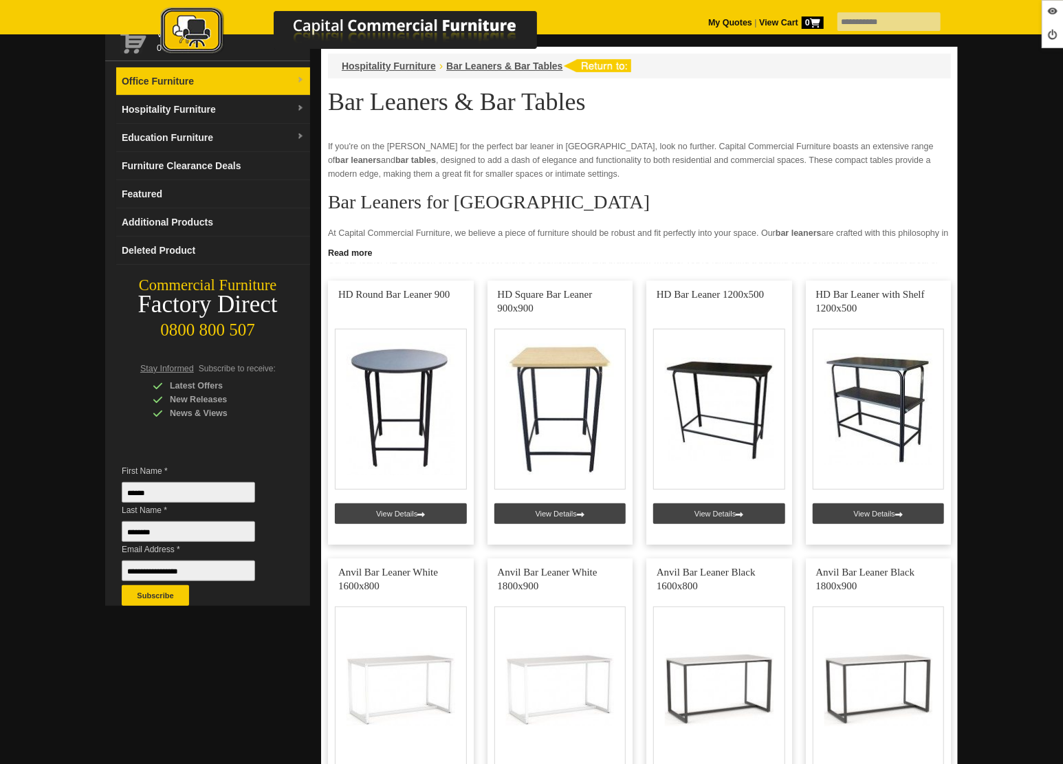
click at [205, 81] on link "Office Furniture" at bounding box center [213, 81] width 194 height 28
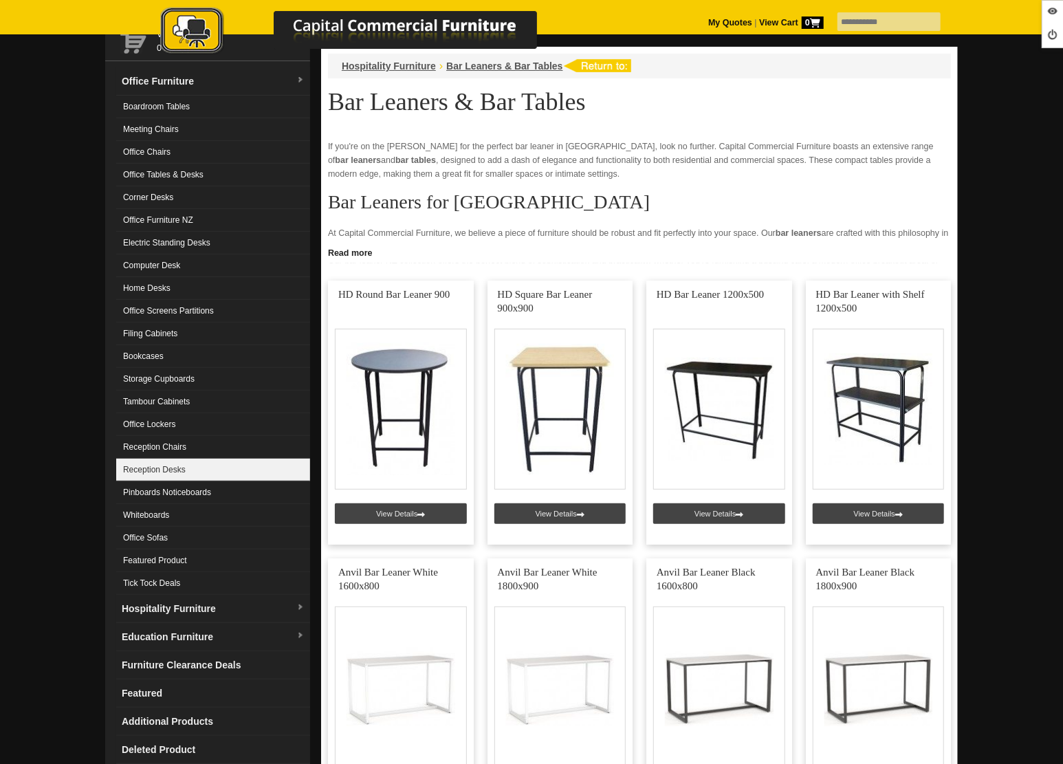
click at [217, 472] on link "Reception Desks" at bounding box center [213, 470] width 194 height 23
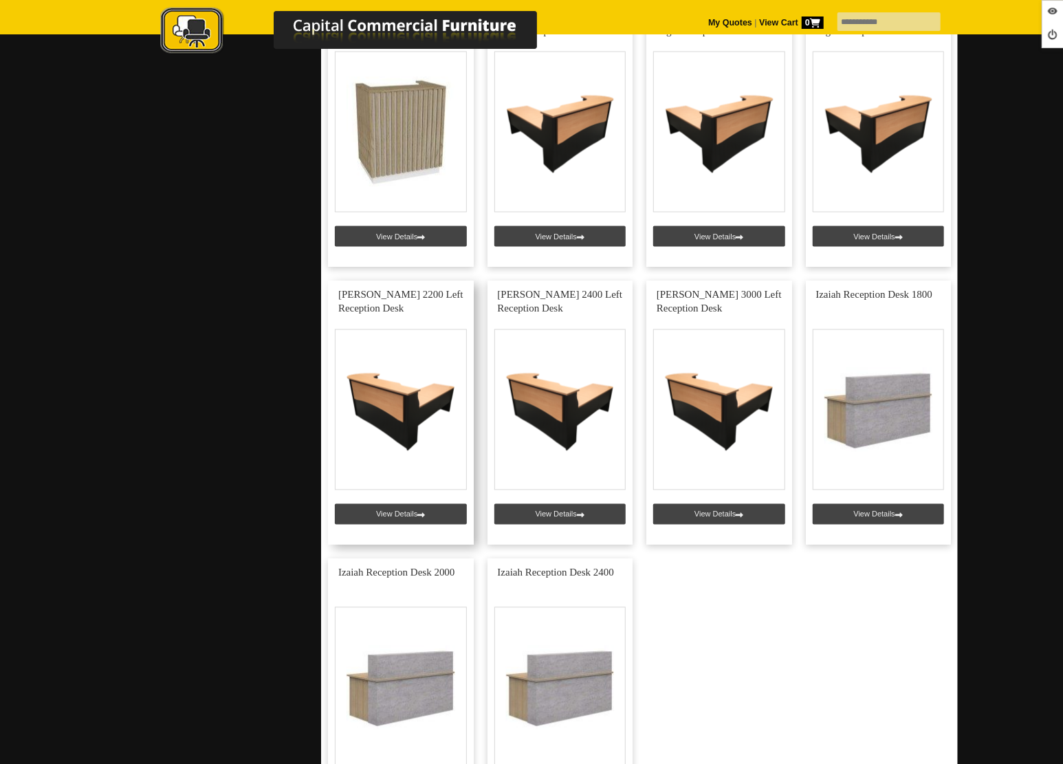
scroll to position [1135, 0]
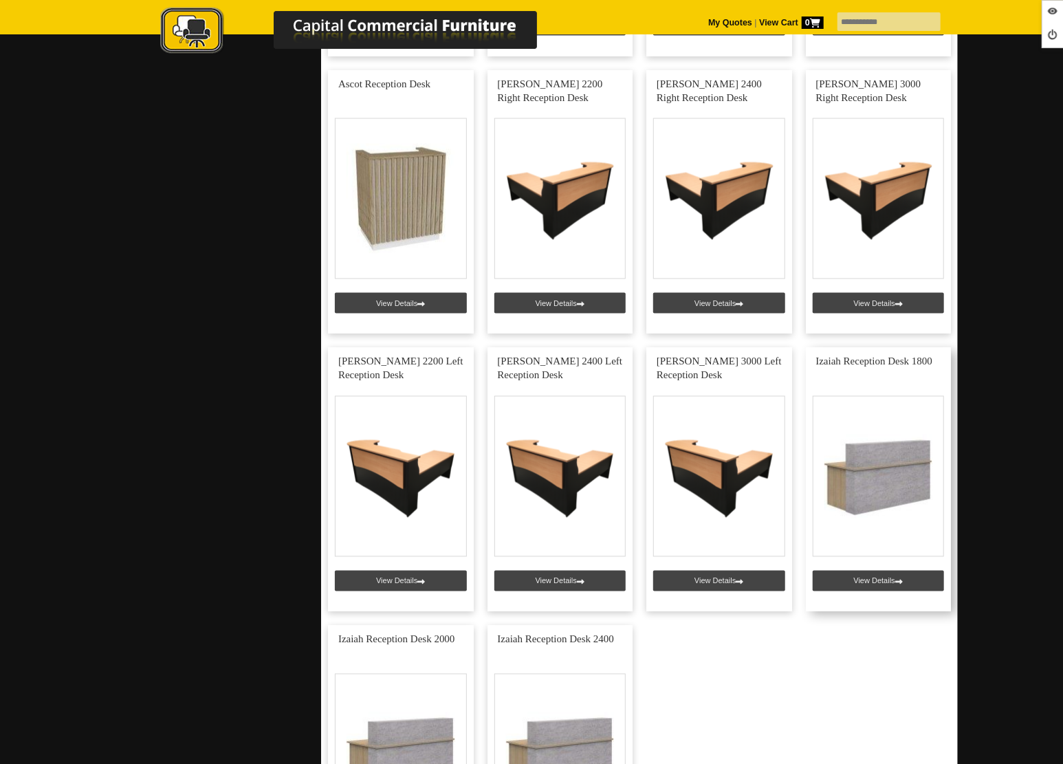
click at [877, 578] on link at bounding box center [879, 480] width 146 height 264
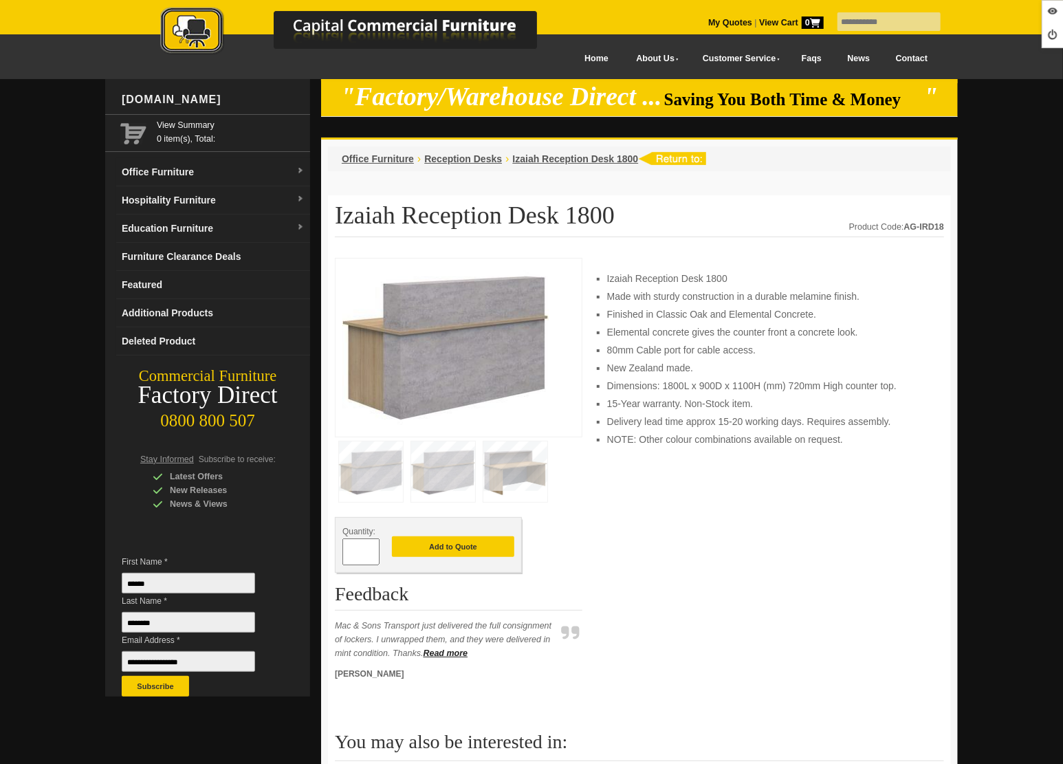
click at [433, 474] on img at bounding box center [443, 471] width 64 height 61
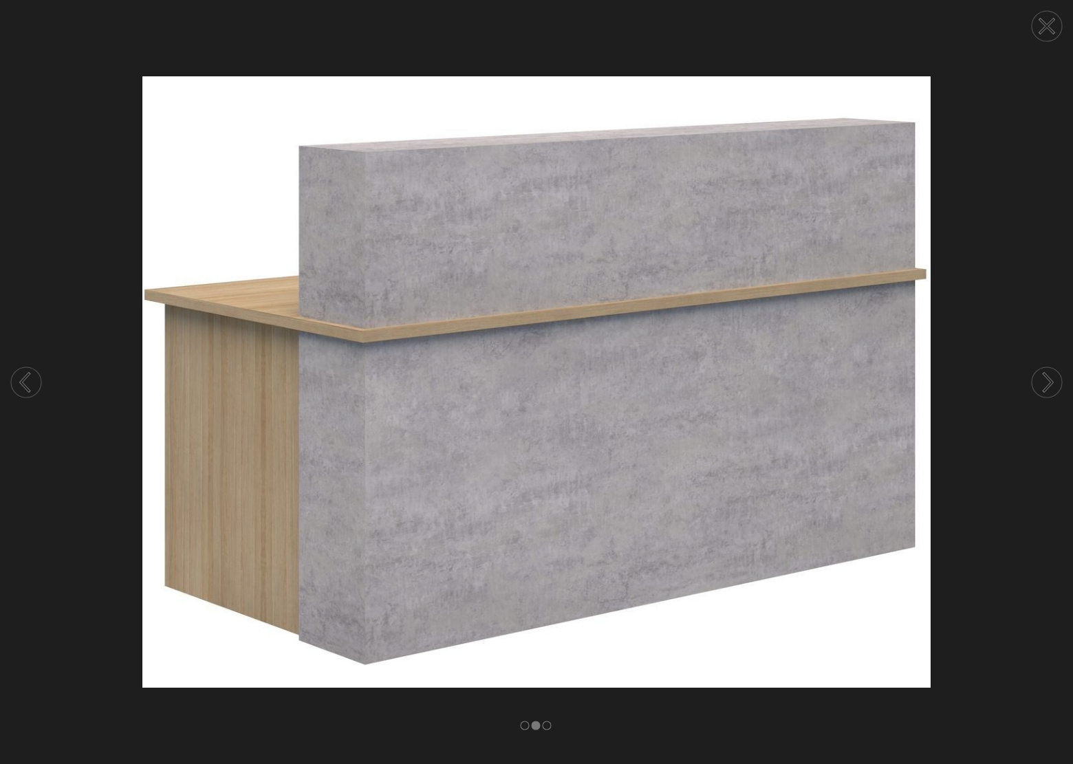
click at [1038, 384] on circle at bounding box center [1046, 382] width 30 height 30
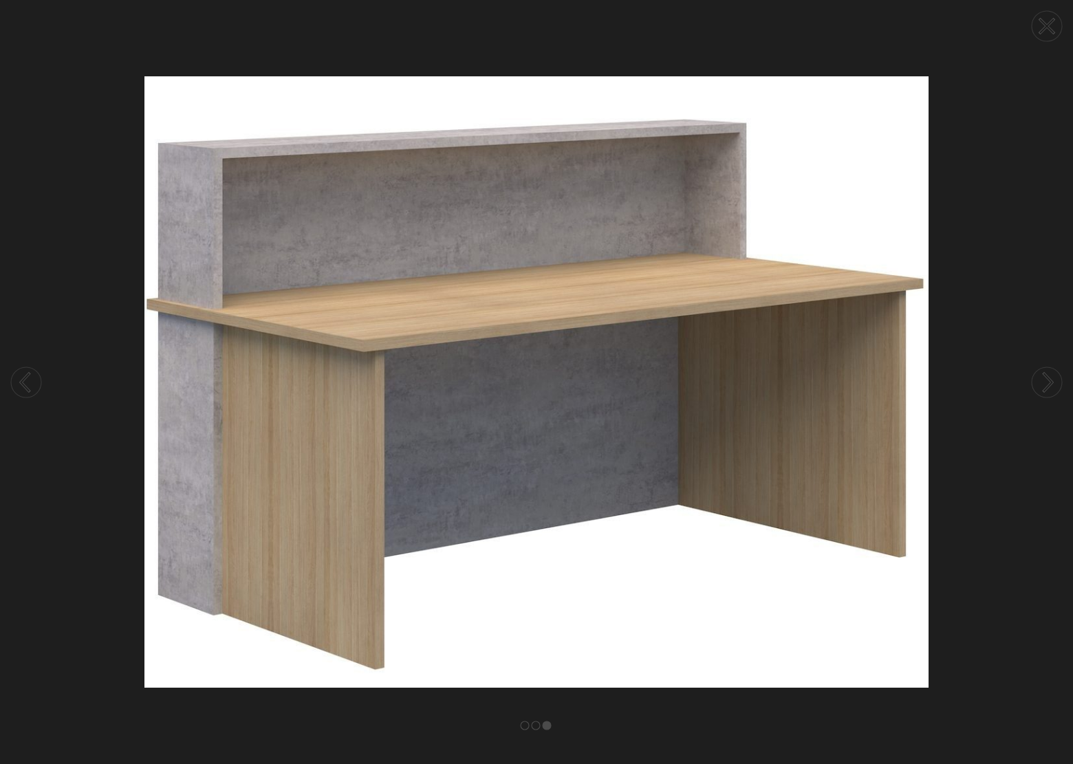
click at [1053, 28] on circle at bounding box center [1046, 26] width 30 height 30
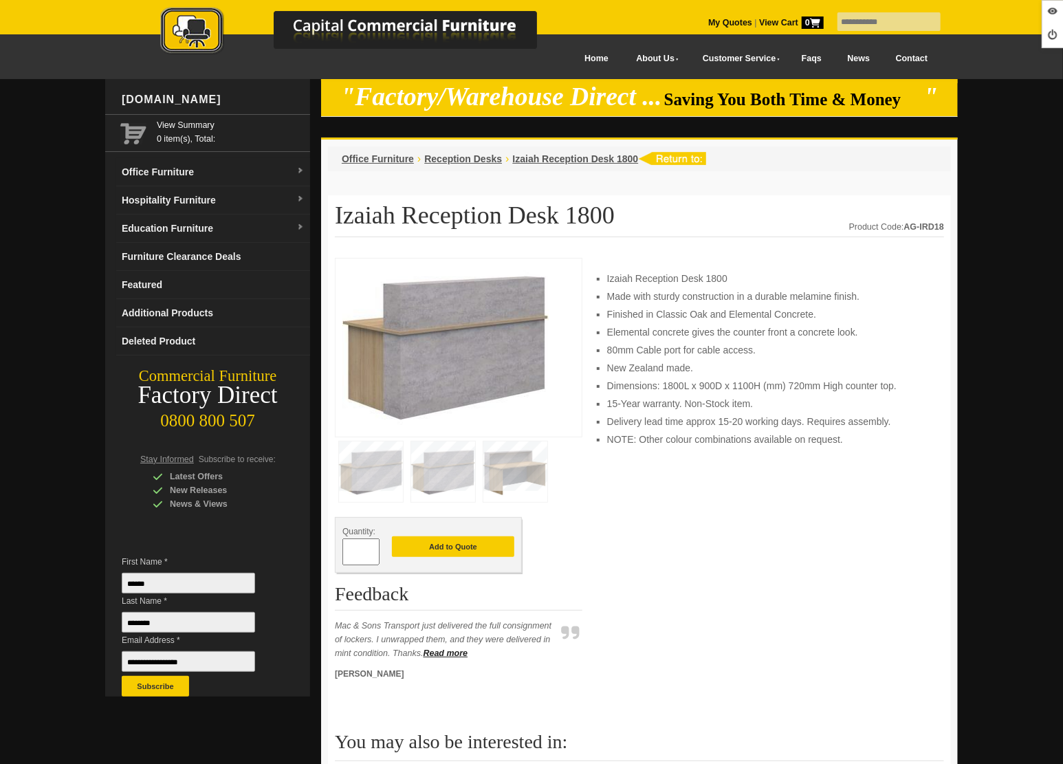
click at [467, 477] on img at bounding box center [443, 471] width 64 height 61
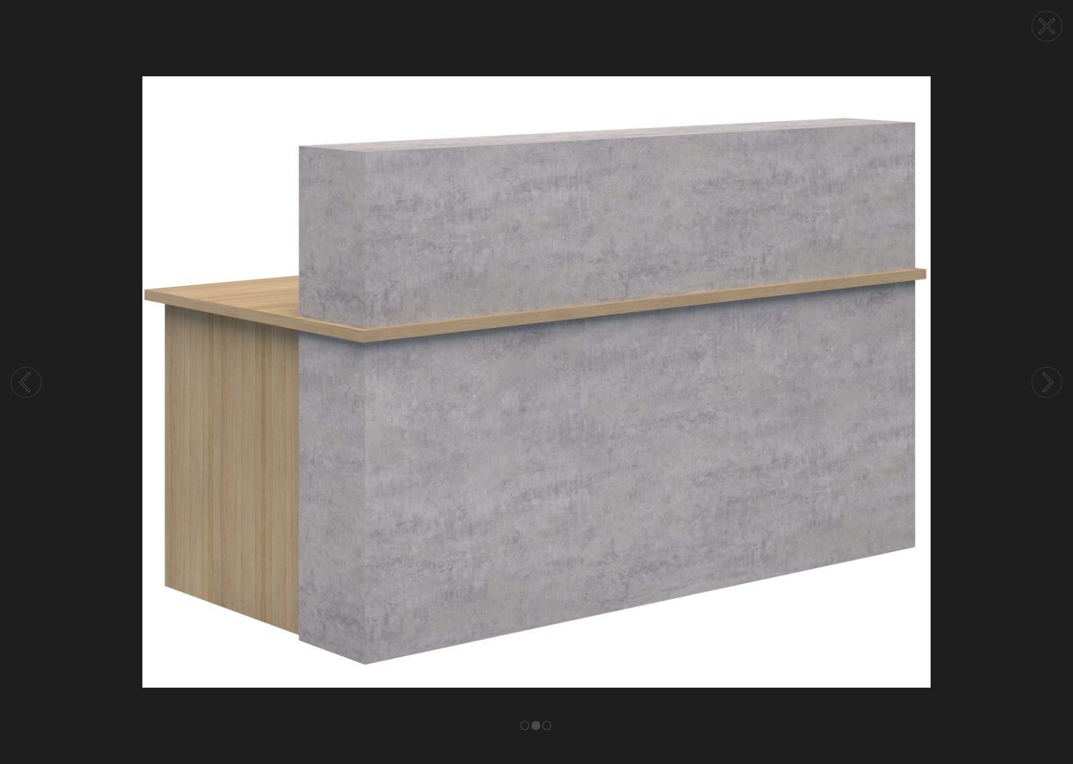
click at [1048, 20] on circle at bounding box center [1046, 26] width 30 height 30
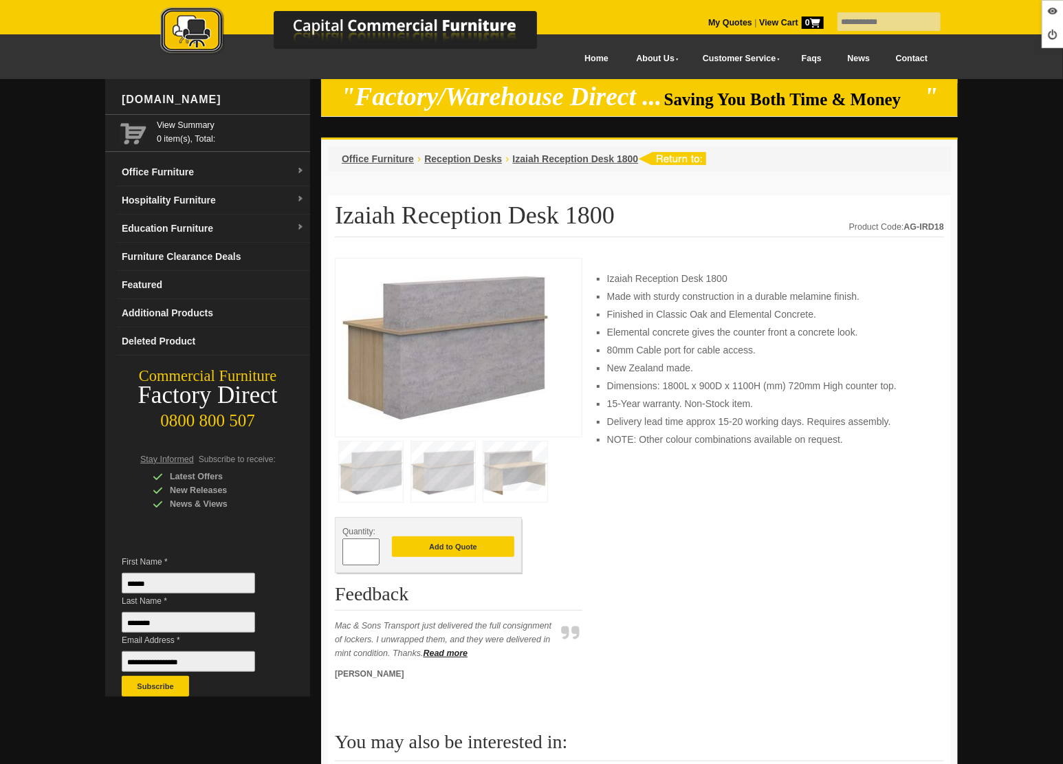
click at [198, 36] on img at bounding box center [362, 32] width 481 height 50
